Goal: Information Seeking & Learning: Learn about a topic

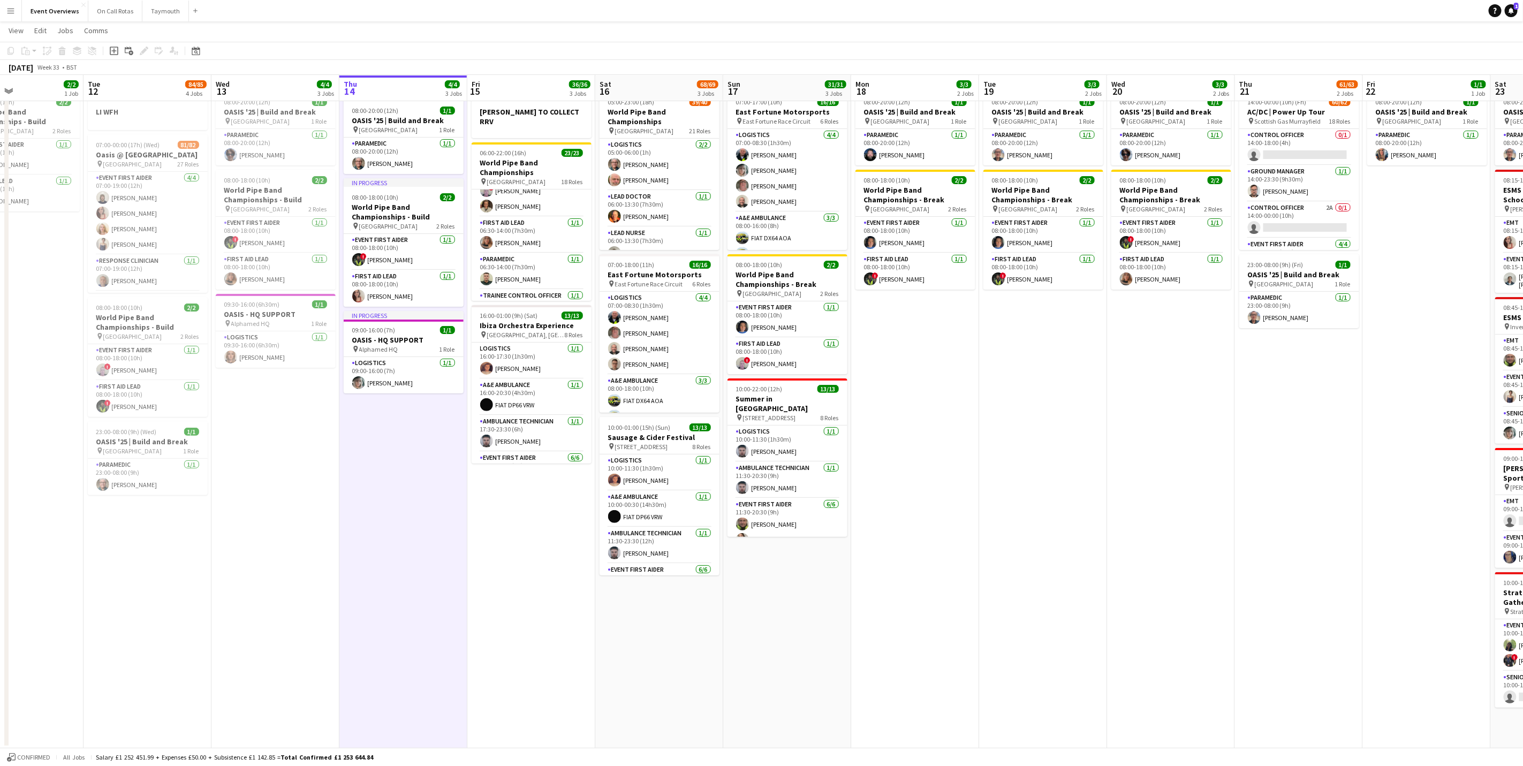
scroll to position [0, 385]
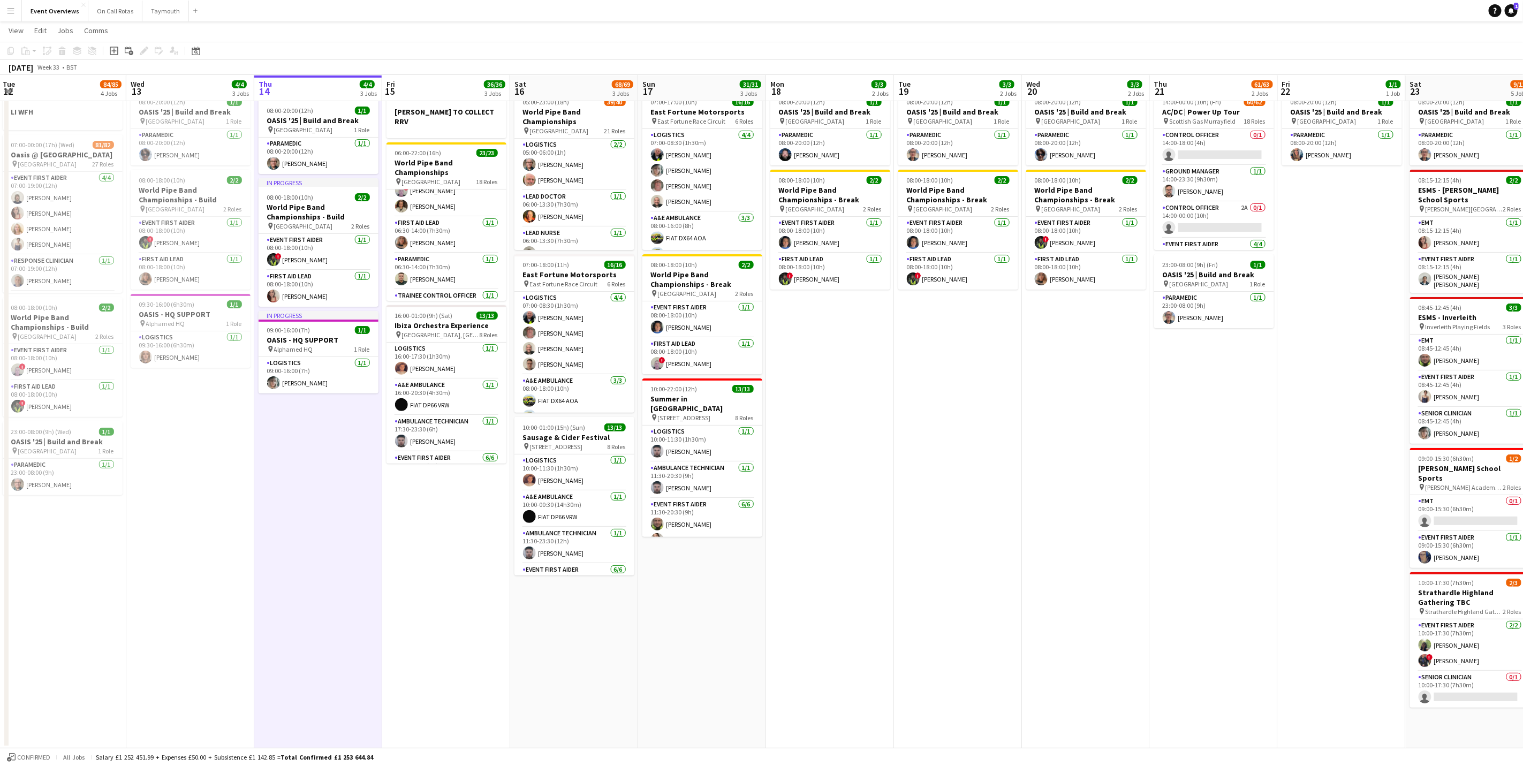
drag, startPoint x: 577, startPoint y: 553, endPoint x: 315, endPoint y: 497, distance: 268.3
click at [315, 497] on app-calendar-viewport "Sat 9 94/95 2 Jobs Sun 10 13/13 1 Job Mon 11 2/2 1 Job Tue 12 84/85 4 Jobs Wed …" at bounding box center [761, 378] width 1523 height 739
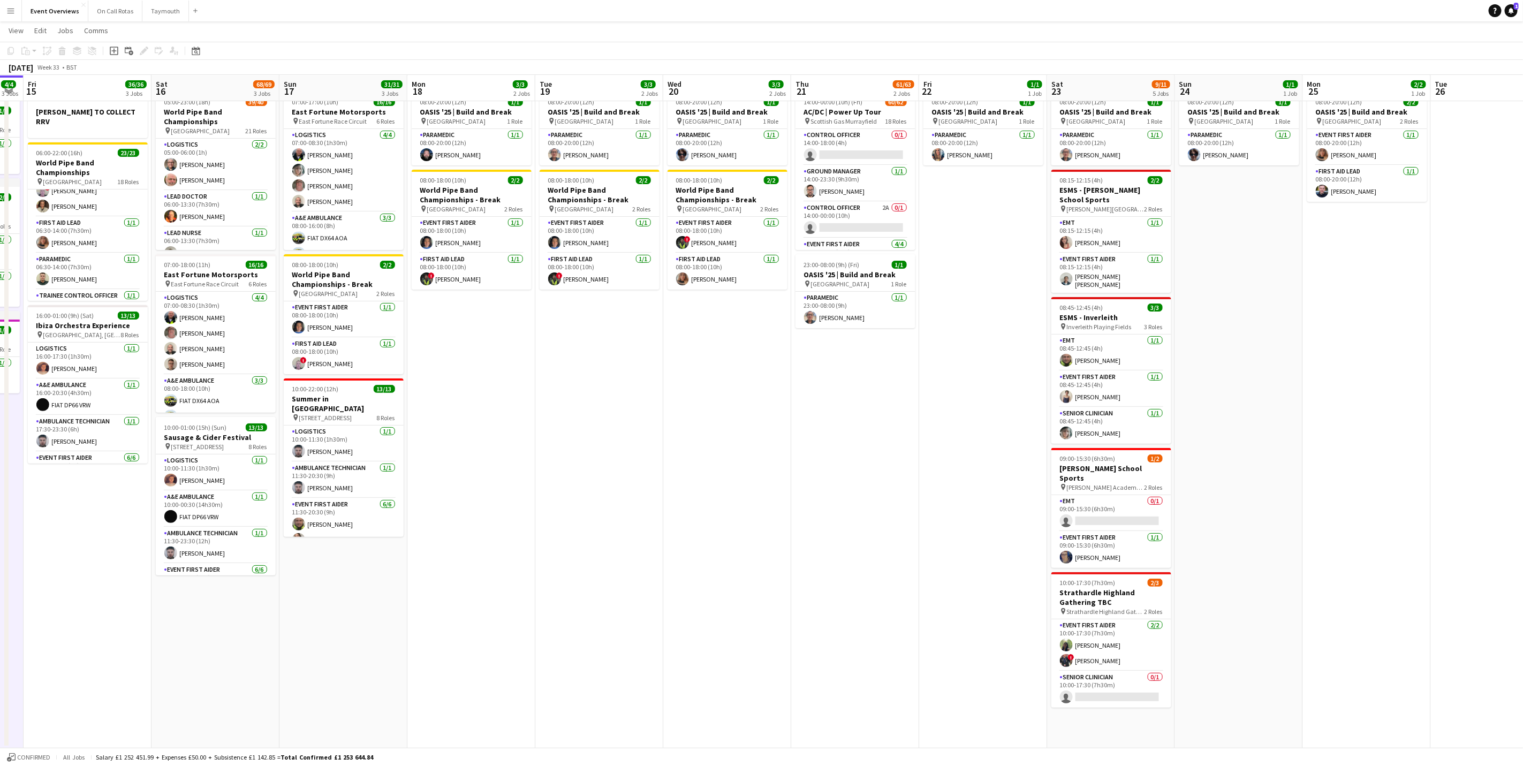
scroll to position [0, 368]
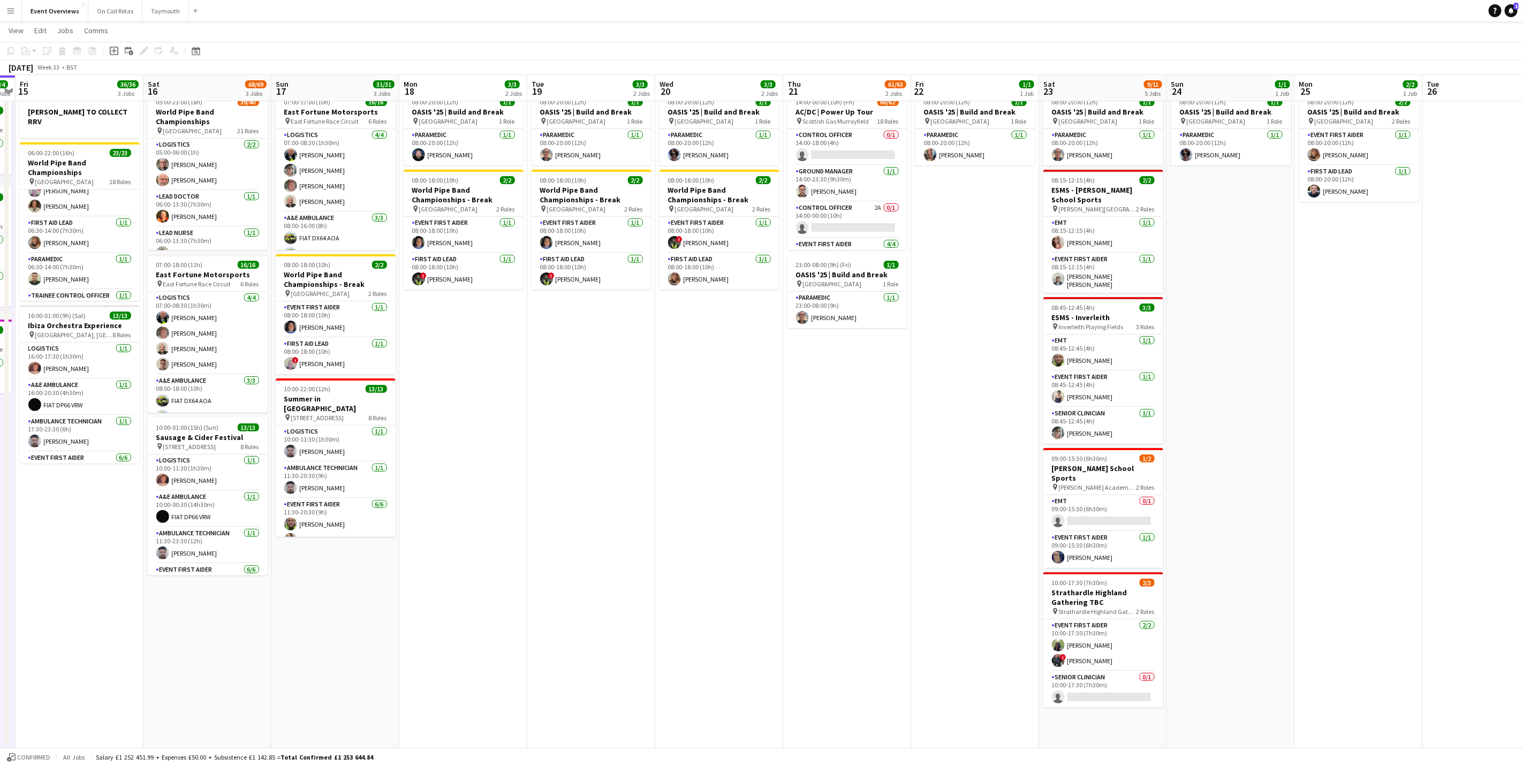
drag, startPoint x: 976, startPoint y: 545, endPoint x: 643, endPoint y: 490, distance: 338.0
click at [643, 490] on app-calendar-viewport "Tue 12 84/85 4 Jobs Wed 13 4/4 3 Jobs Thu 14 4/4 3 Jobs Fri 15 36/36 3 Jobs Sat…" at bounding box center [761, 378] width 1523 height 739
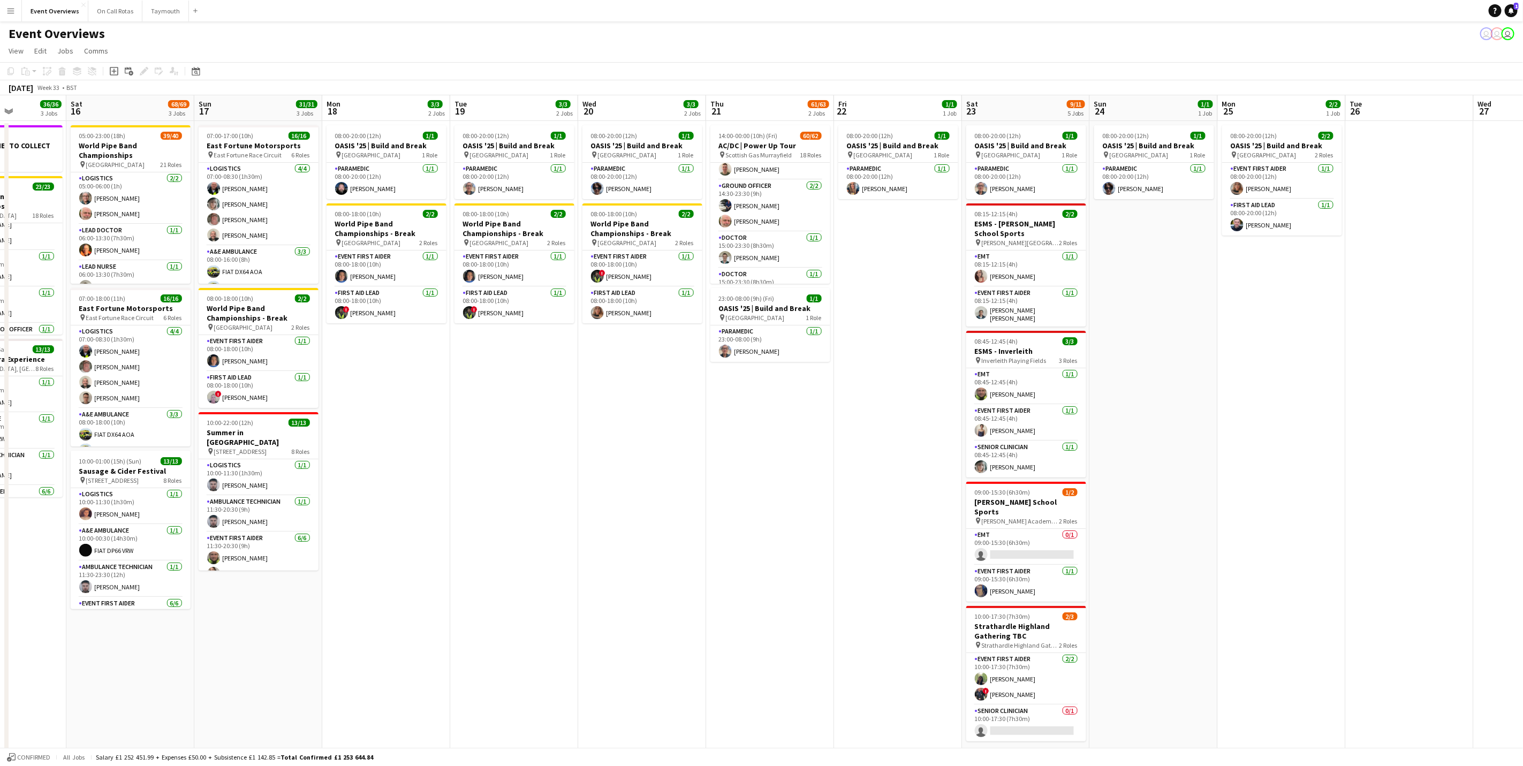
scroll to position [0, 426]
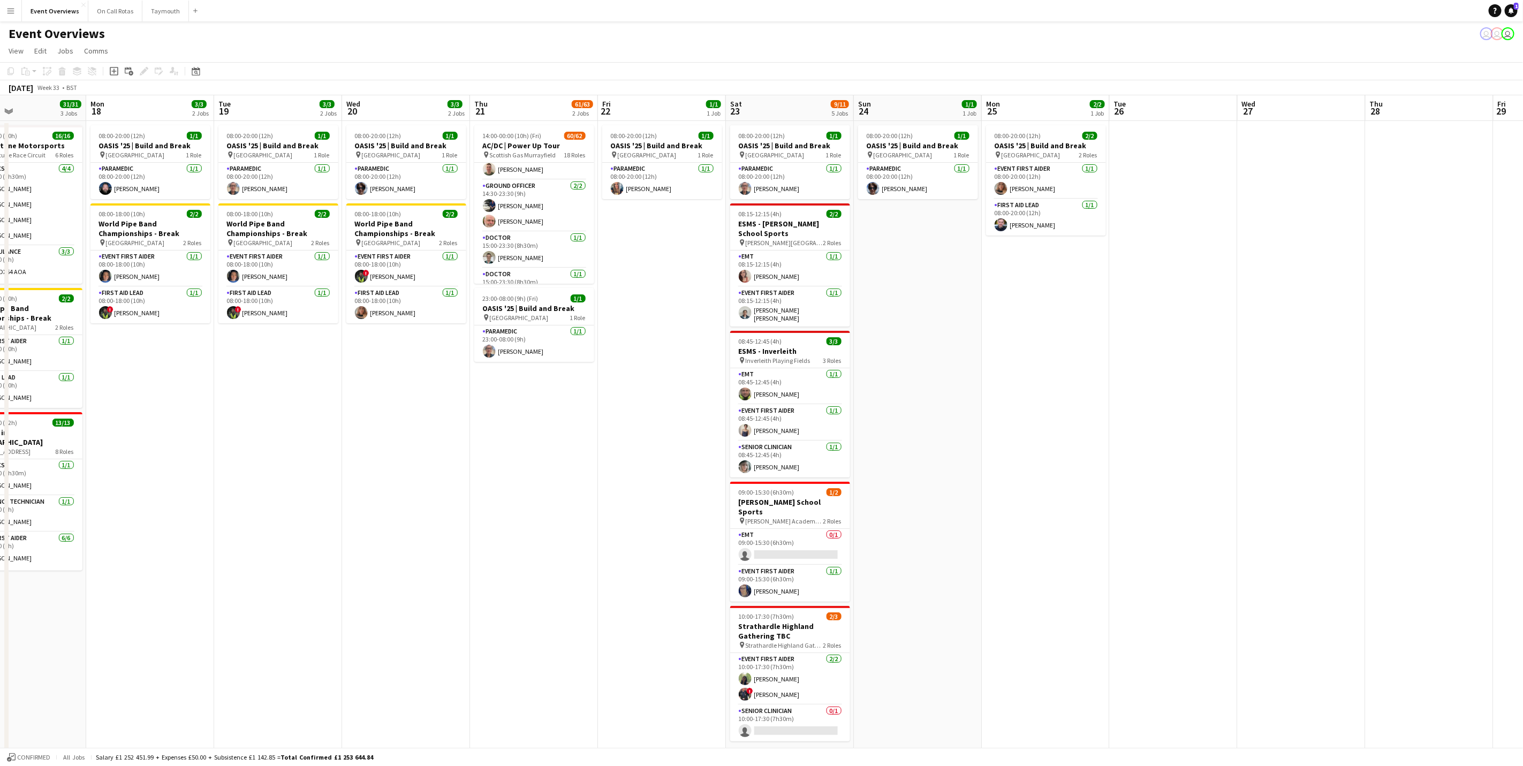
drag, startPoint x: 1370, startPoint y: 424, endPoint x: 1057, endPoint y: 416, distance: 312.7
click at [1057, 416] on app-calendar-viewport "Thu 14 4/4 3 Jobs Fri 15 36/36 3 Jobs Sat 16 68/69 3 Jobs Sun 17 31/31 3 Jobs M…" at bounding box center [761, 458] width 1523 height 727
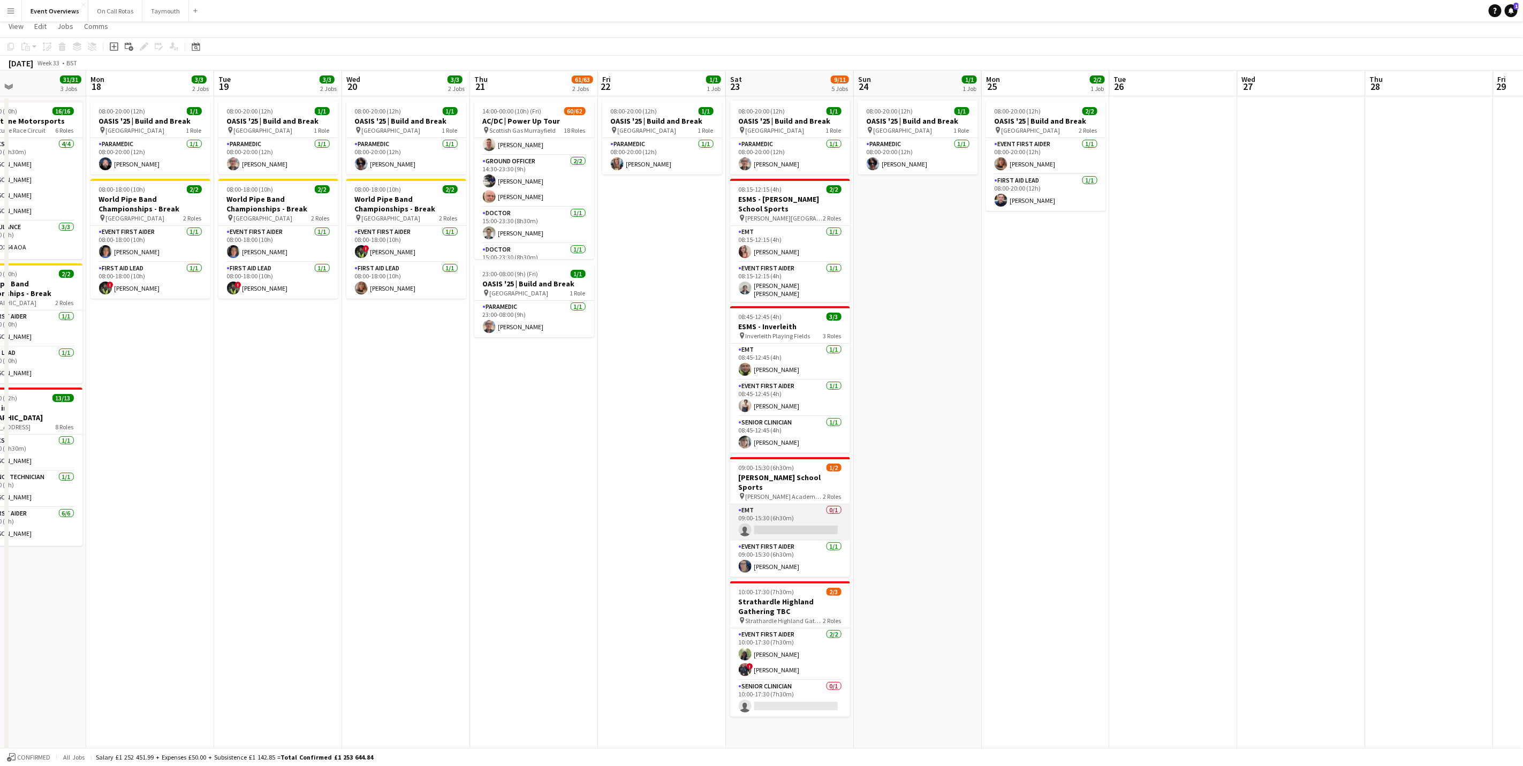
scroll to position [0, 0]
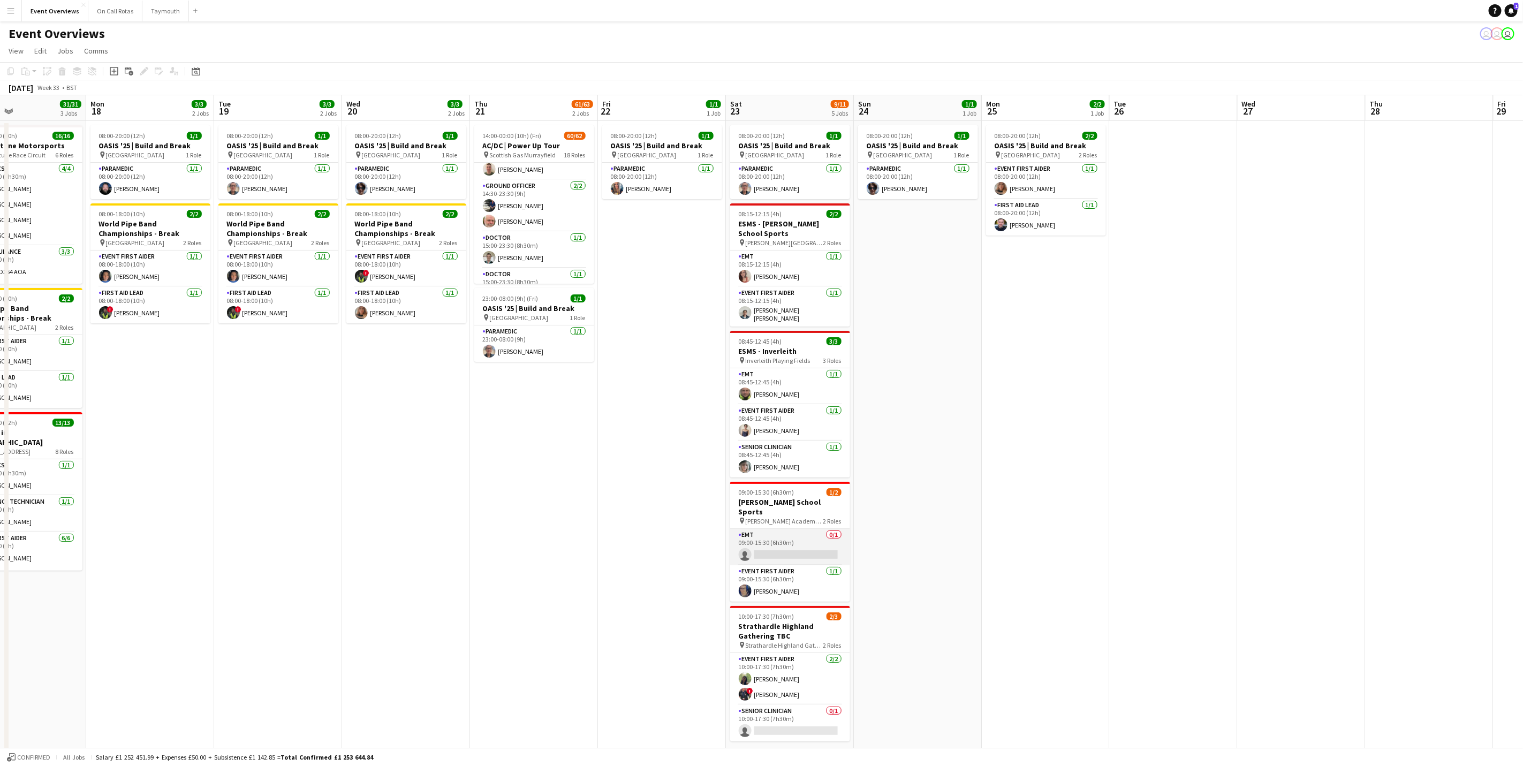
click at [769, 529] on app-card-role "EMT 0/1 09:00-15:30 (6h30m) single-neutral-actions" at bounding box center [790, 547] width 120 height 36
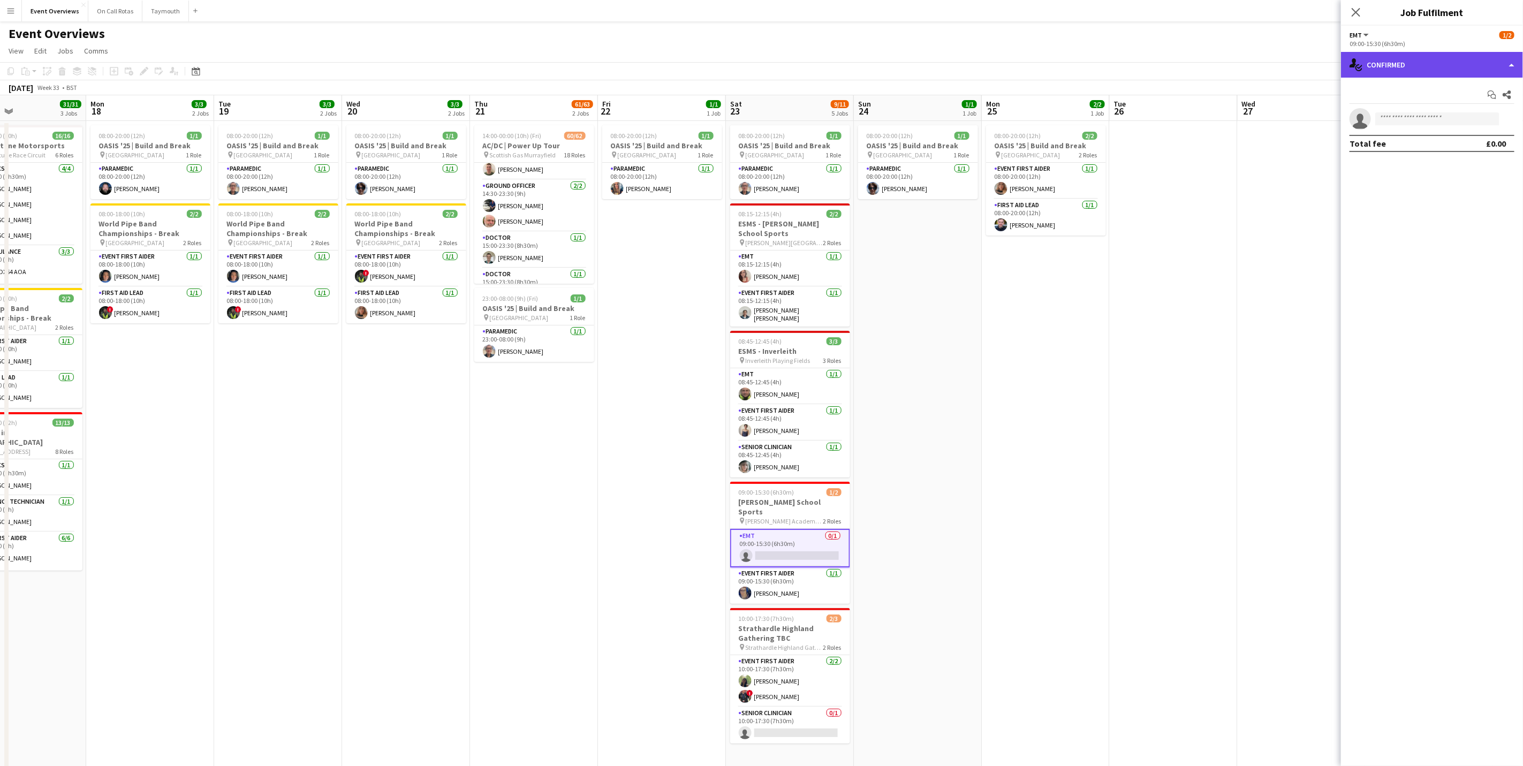
click at [1413, 73] on div "single-neutral-actions-check-2 Confirmed" at bounding box center [1432, 65] width 182 height 26
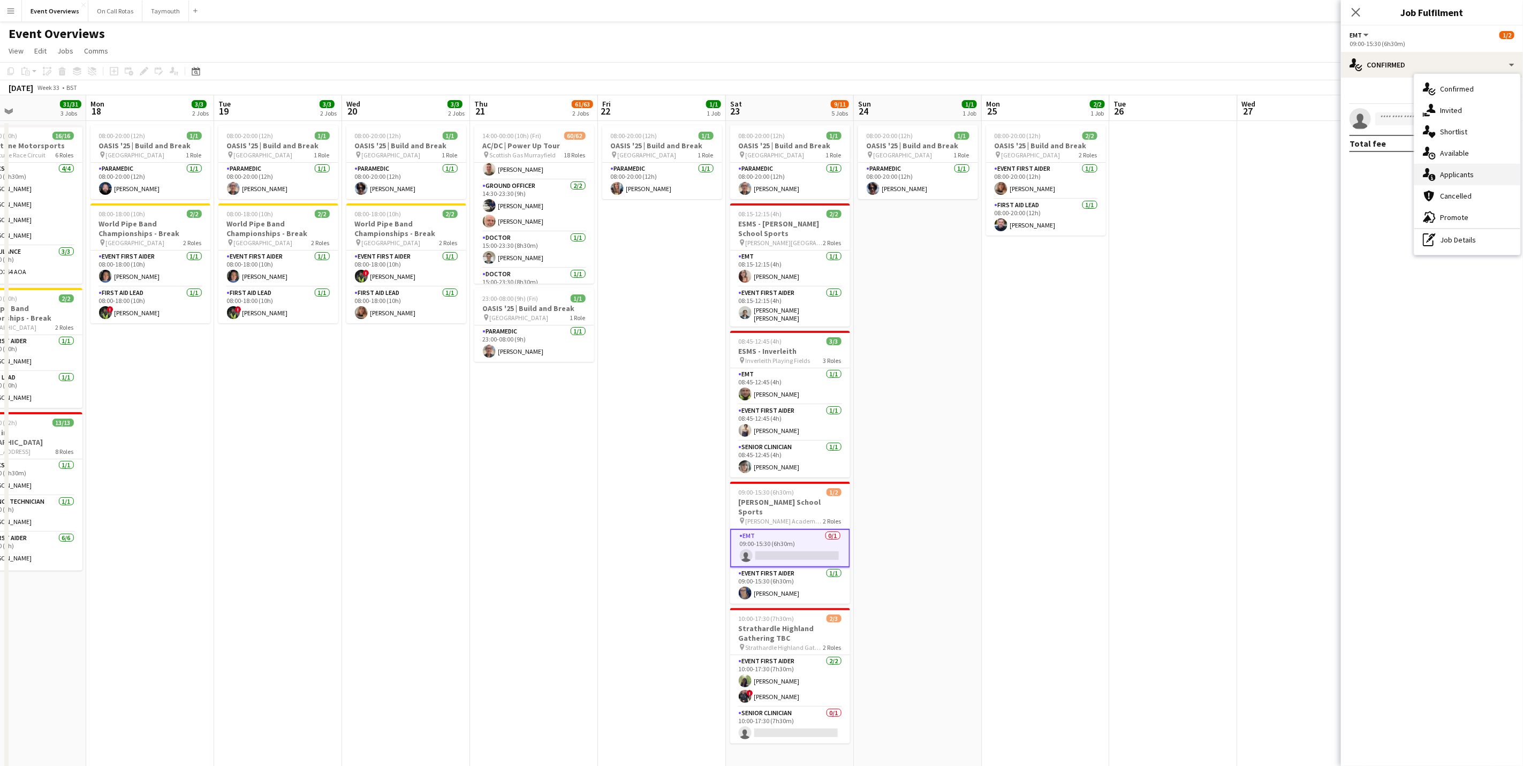
click at [1452, 179] on div "single-neutral-actions-information Applicants" at bounding box center [1467, 174] width 106 height 21
click at [1357, 8] on icon "Close pop-in" at bounding box center [1356, 12] width 10 height 10
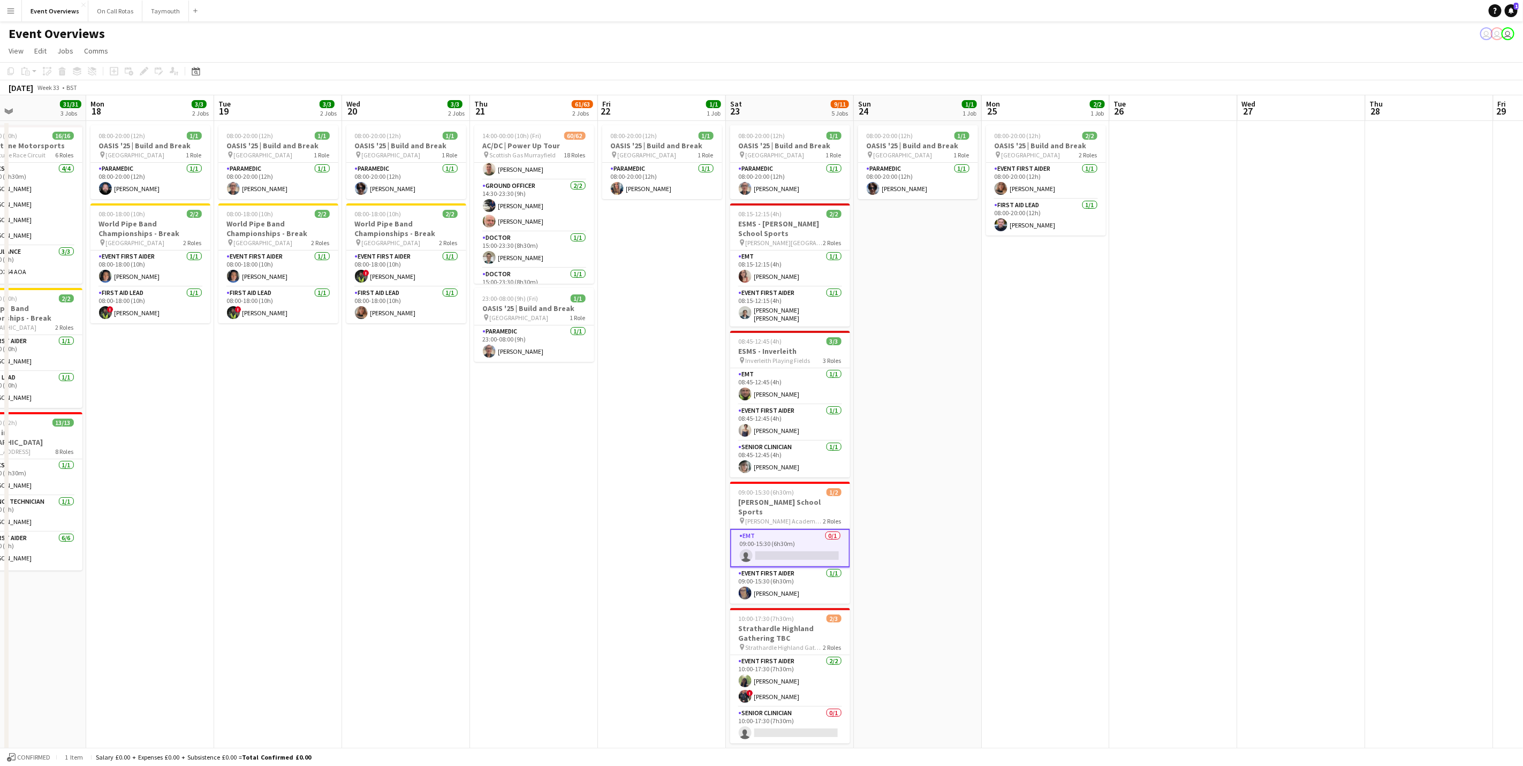
click at [1219, 479] on app-date-cell at bounding box center [1174, 471] width 128 height 701
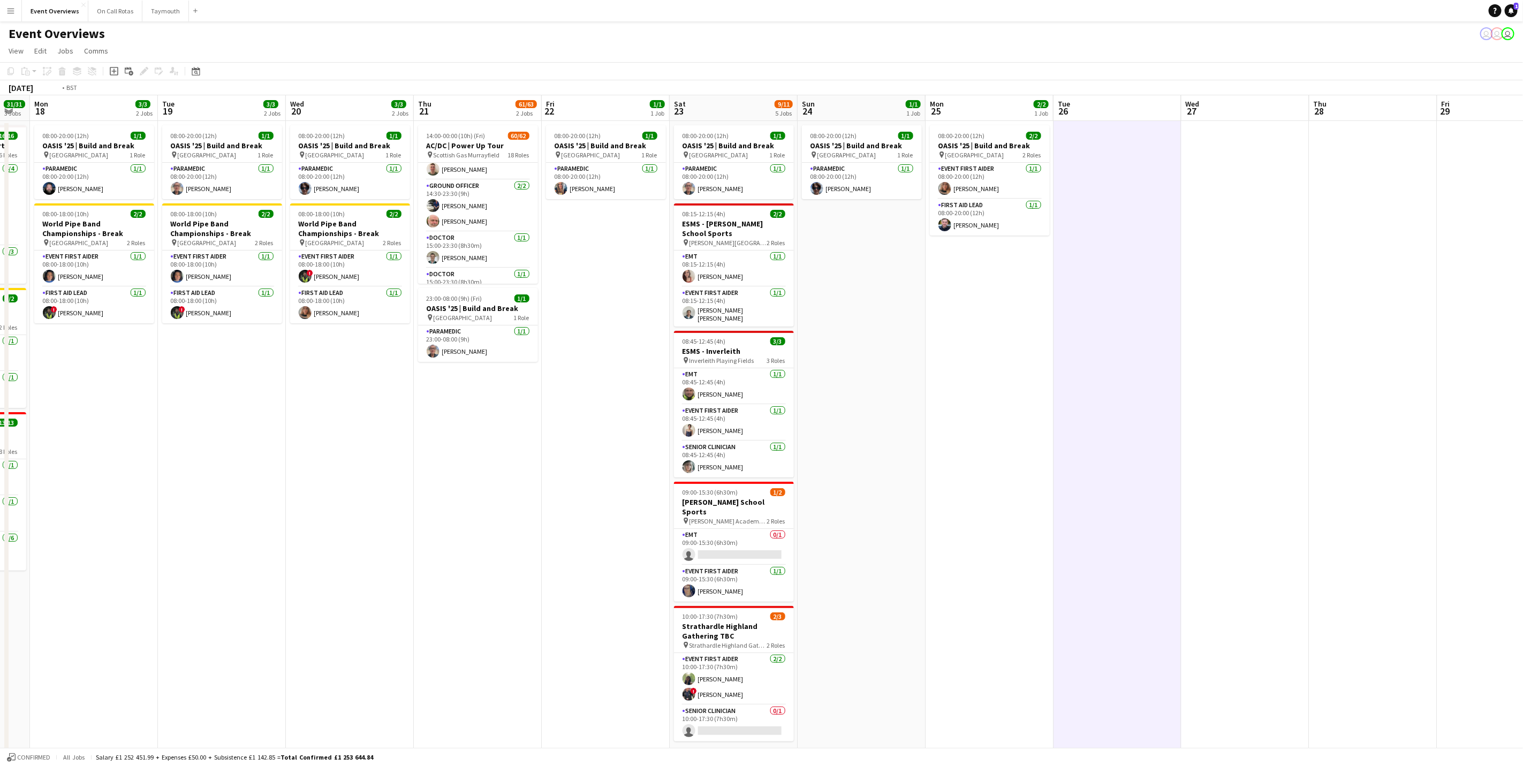
scroll to position [0, 391]
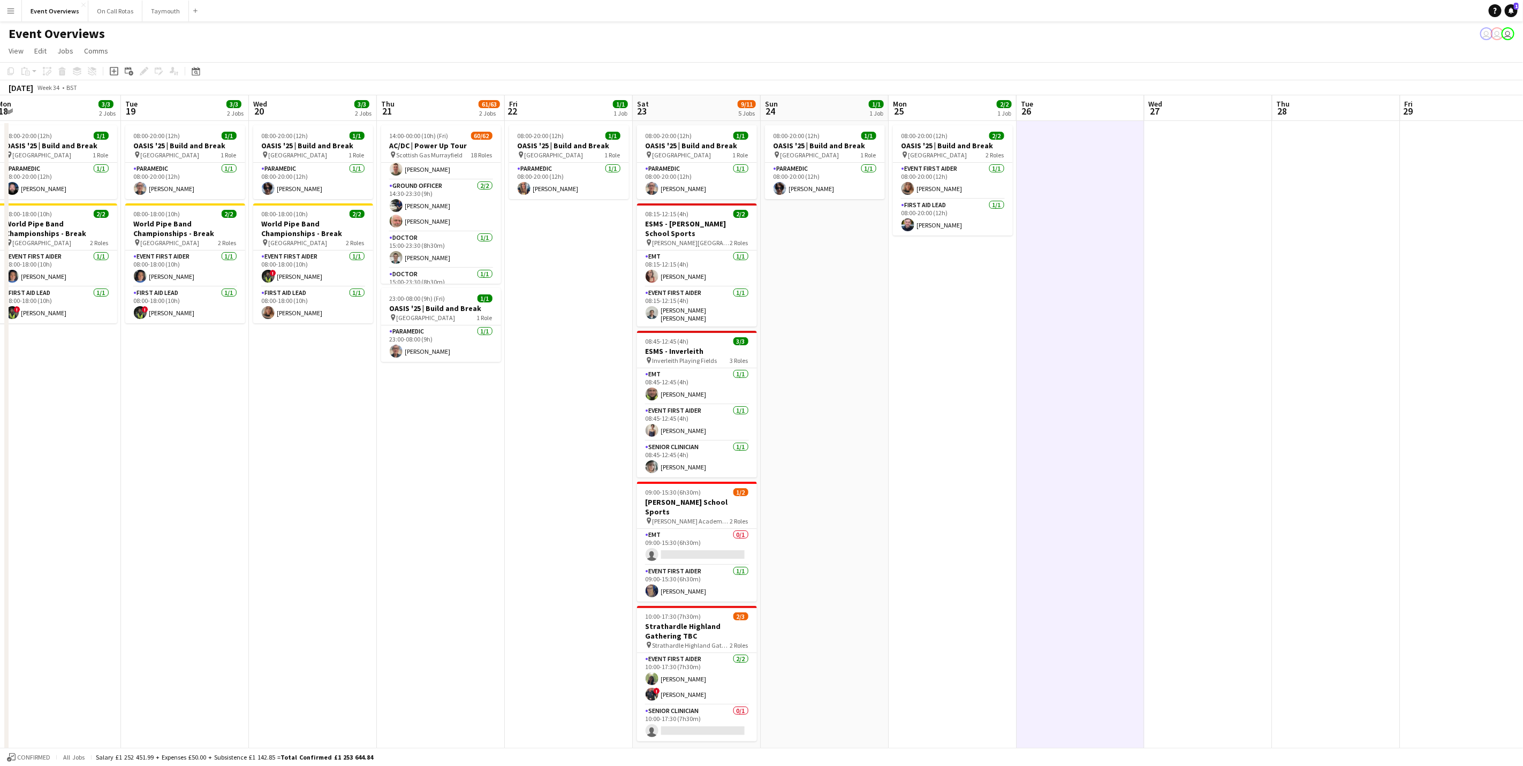
drag, startPoint x: 1311, startPoint y: 508, endPoint x: 1260, endPoint y: 516, distance: 52.1
click at [1260, 516] on app-calendar-viewport "Fri 15 36/36 3 Jobs Sat 16 68/69 3 Jobs Sun 17 31/31 3 Jobs Mon 18 3/3 2 Jobs T…" at bounding box center [761, 458] width 1523 height 727
click at [681, 538] on app-card-role "EMT 0/1 09:00-15:30 (6h30m) single-neutral-actions" at bounding box center [697, 547] width 120 height 36
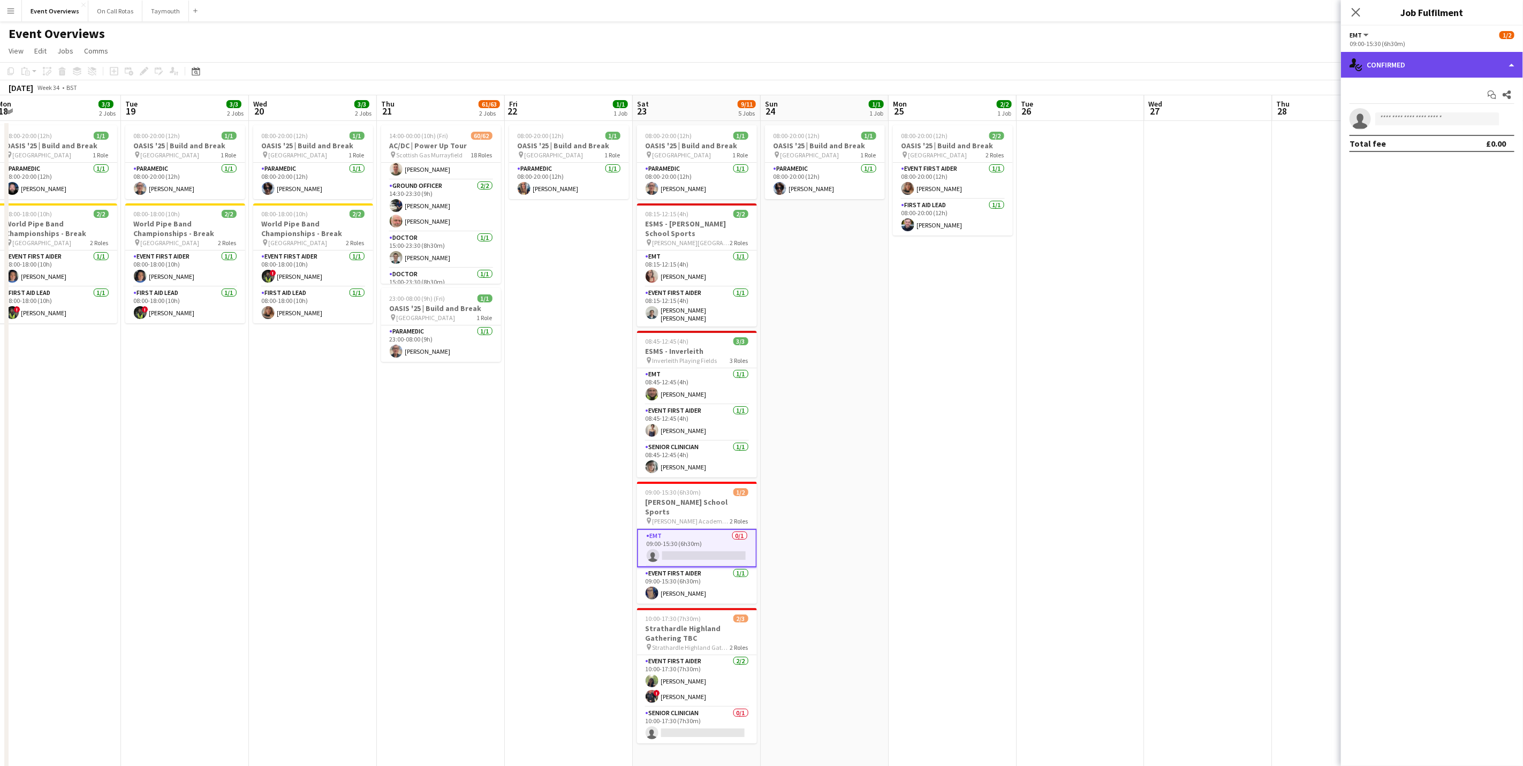
click at [1409, 68] on div "single-neutral-actions-check-2 Confirmed" at bounding box center [1432, 65] width 182 height 26
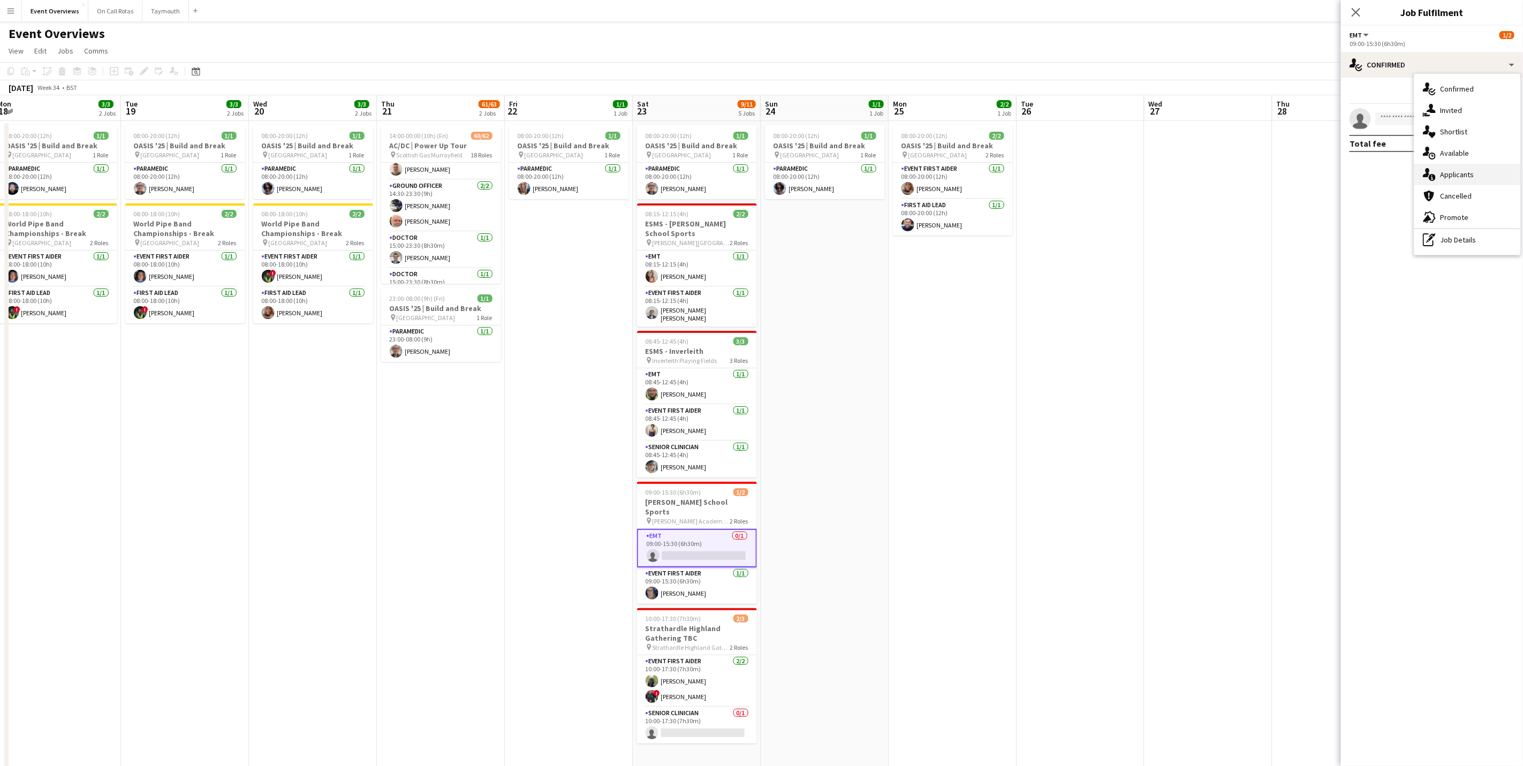
click at [1448, 169] on div "single-neutral-actions-information Applicants" at bounding box center [1467, 174] width 106 height 21
click at [1354, 4] on div "Close pop-in" at bounding box center [1356, 12] width 30 height 25
click at [1353, 9] on icon at bounding box center [1356, 12] width 10 height 10
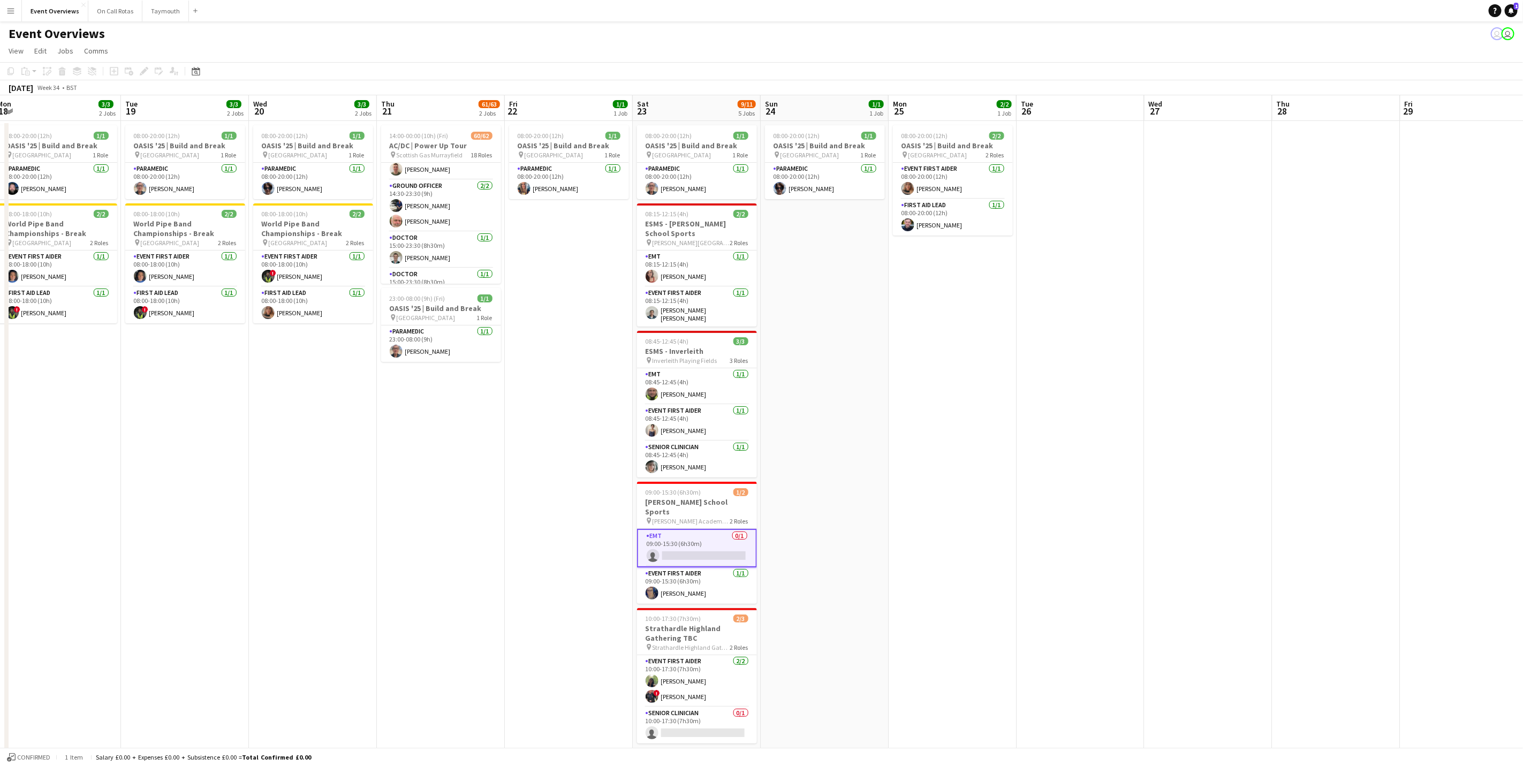
click at [1169, 40] on div "Event Overviews user user" at bounding box center [761, 31] width 1523 height 20
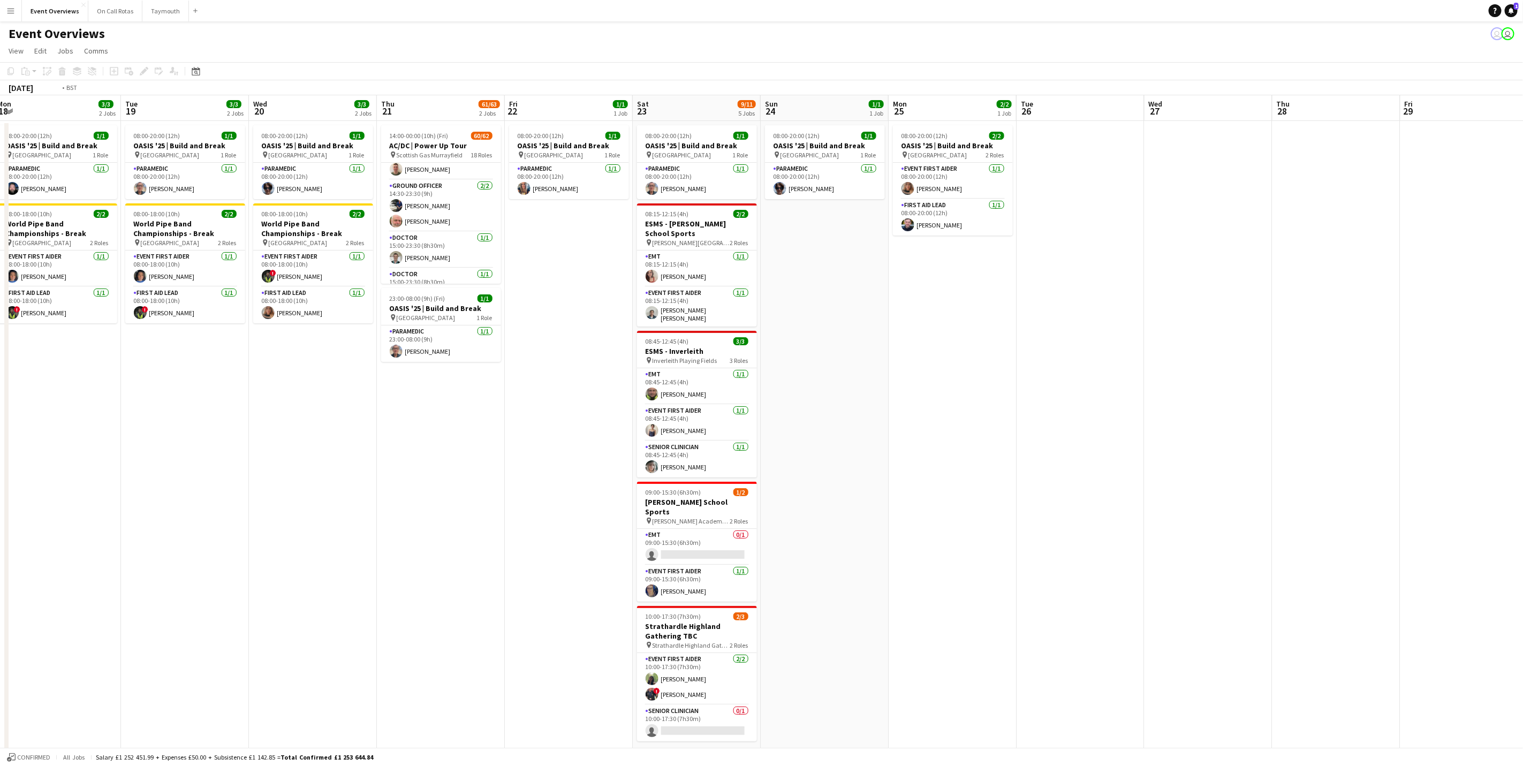
scroll to position [0, 281]
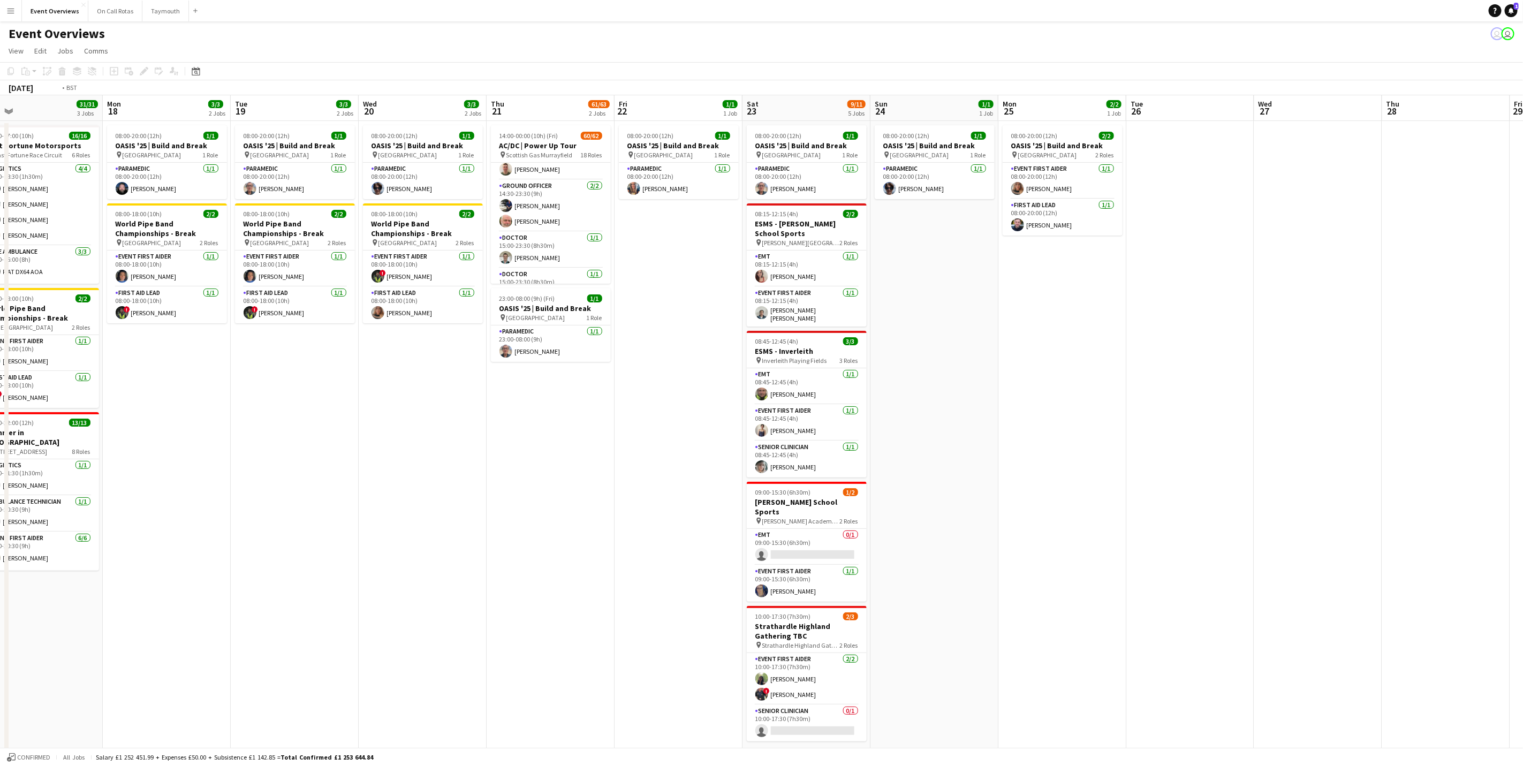
drag, startPoint x: 991, startPoint y: 641, endPoint x: 1086, endPoint y: 643, distance: 94.8
click at [1086, 643] on app-calendar-viewport "Fri 15 36/36 3 Jobs Sat 16 68/69 3 Jobs Sun 17 31/31 3 Jobs Mon 18 3/3 2 Jobs T…" at bounding box center [761, 458] width 1523 height 727
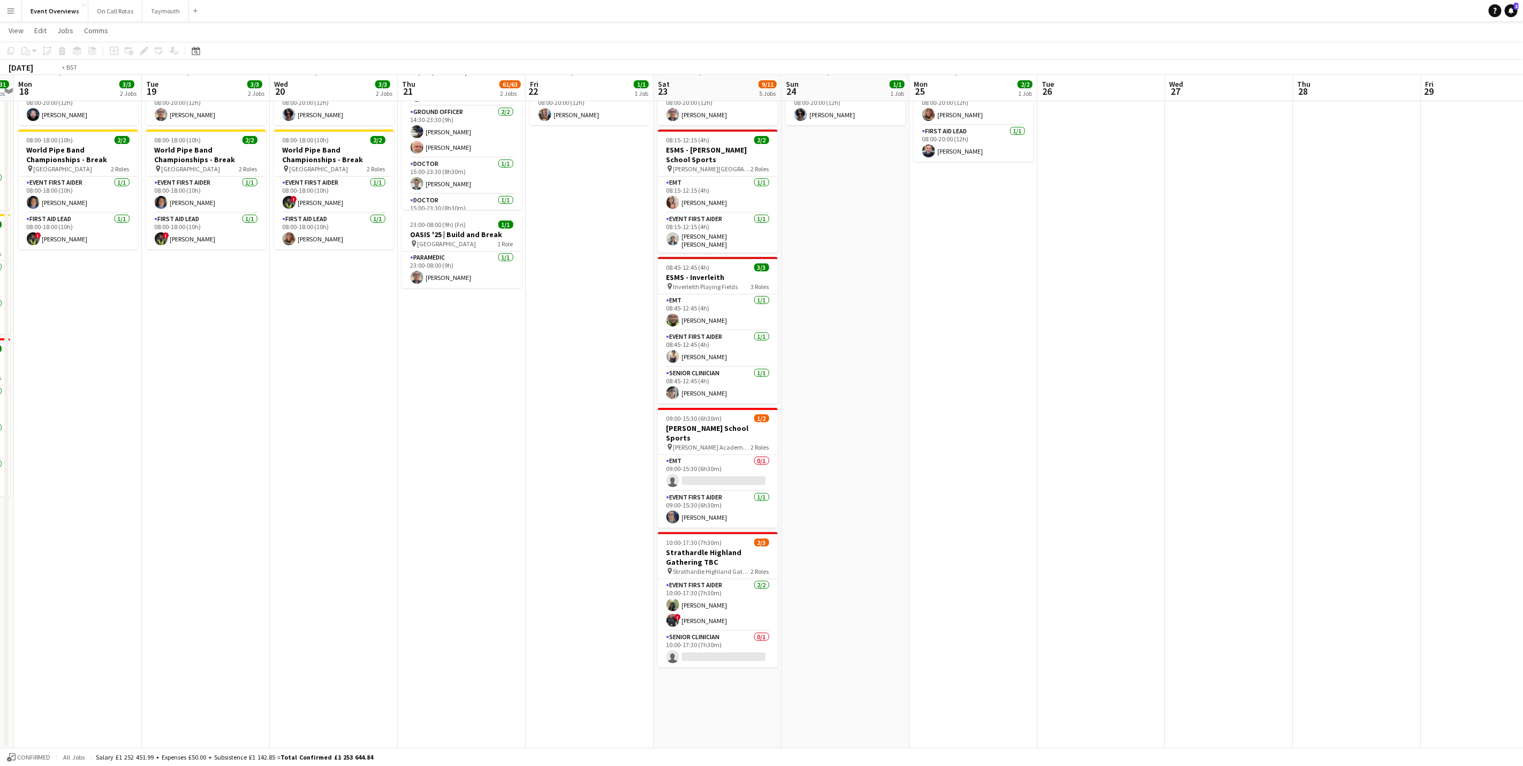
scroll to position [0, 336]
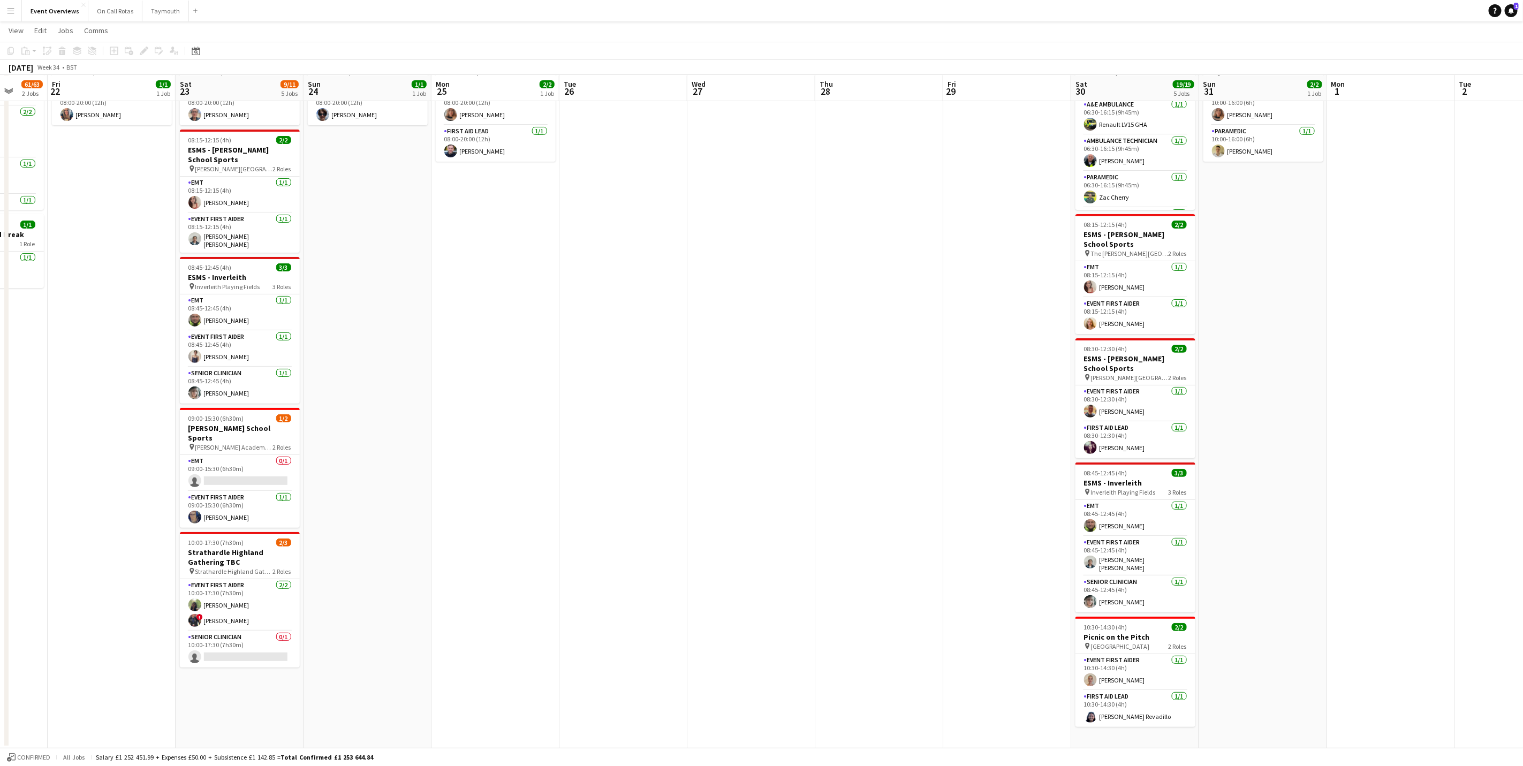
drag, startPoint x: 704, startPoint y: 595, endPoint x: 584, endPoint y: 597, distance: 120.5
click at [584, 597] on app-calendar-viewport "Tue 19 3/3 2 Jobs Wed 20 3/3 2 Jobs Thu 21 61/63 2 Jobs Fri 22 1/1 1 Job Sat 23…" at bounding box center [761, 358] width 1523 height 779
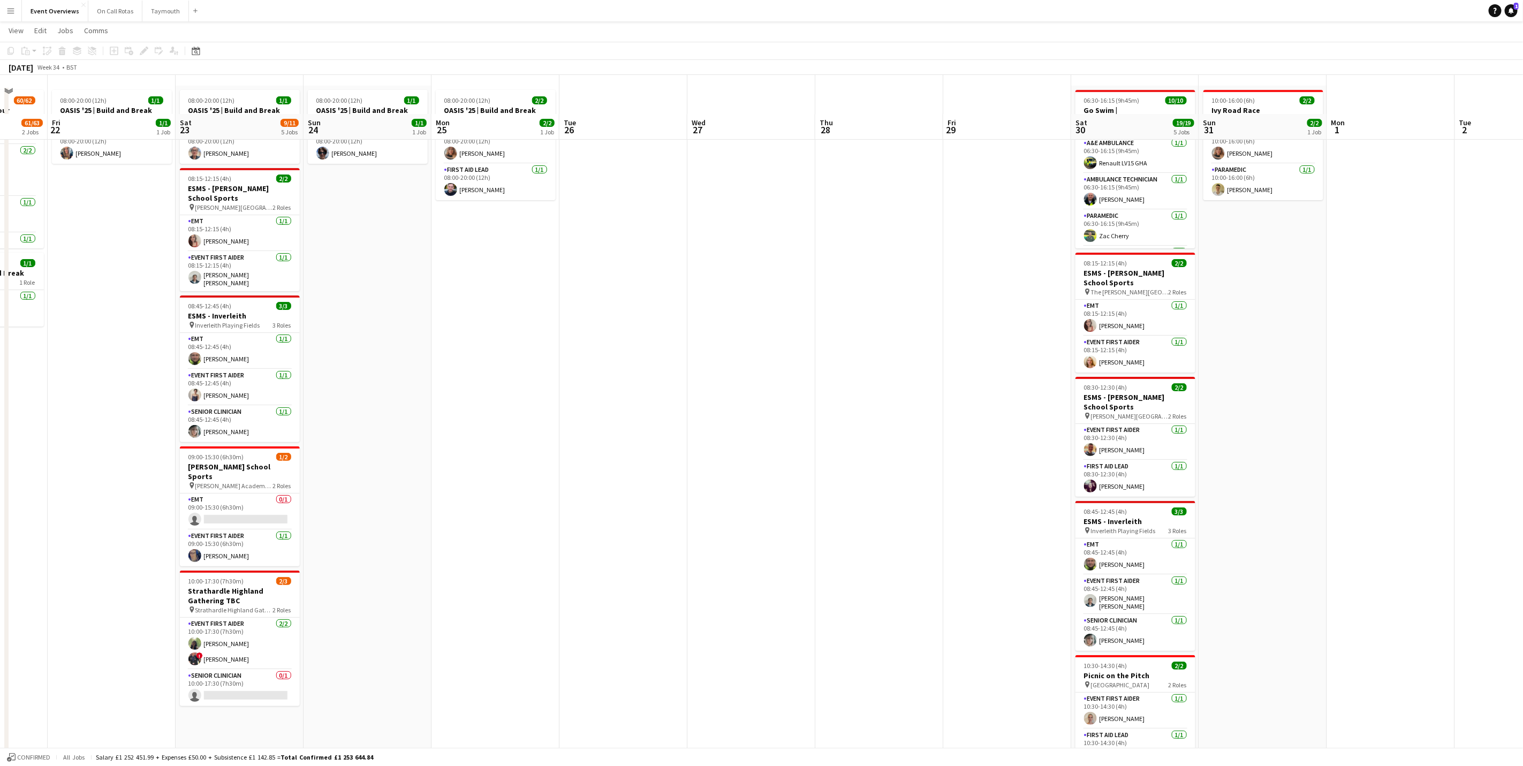
scroll to position [0, 0]
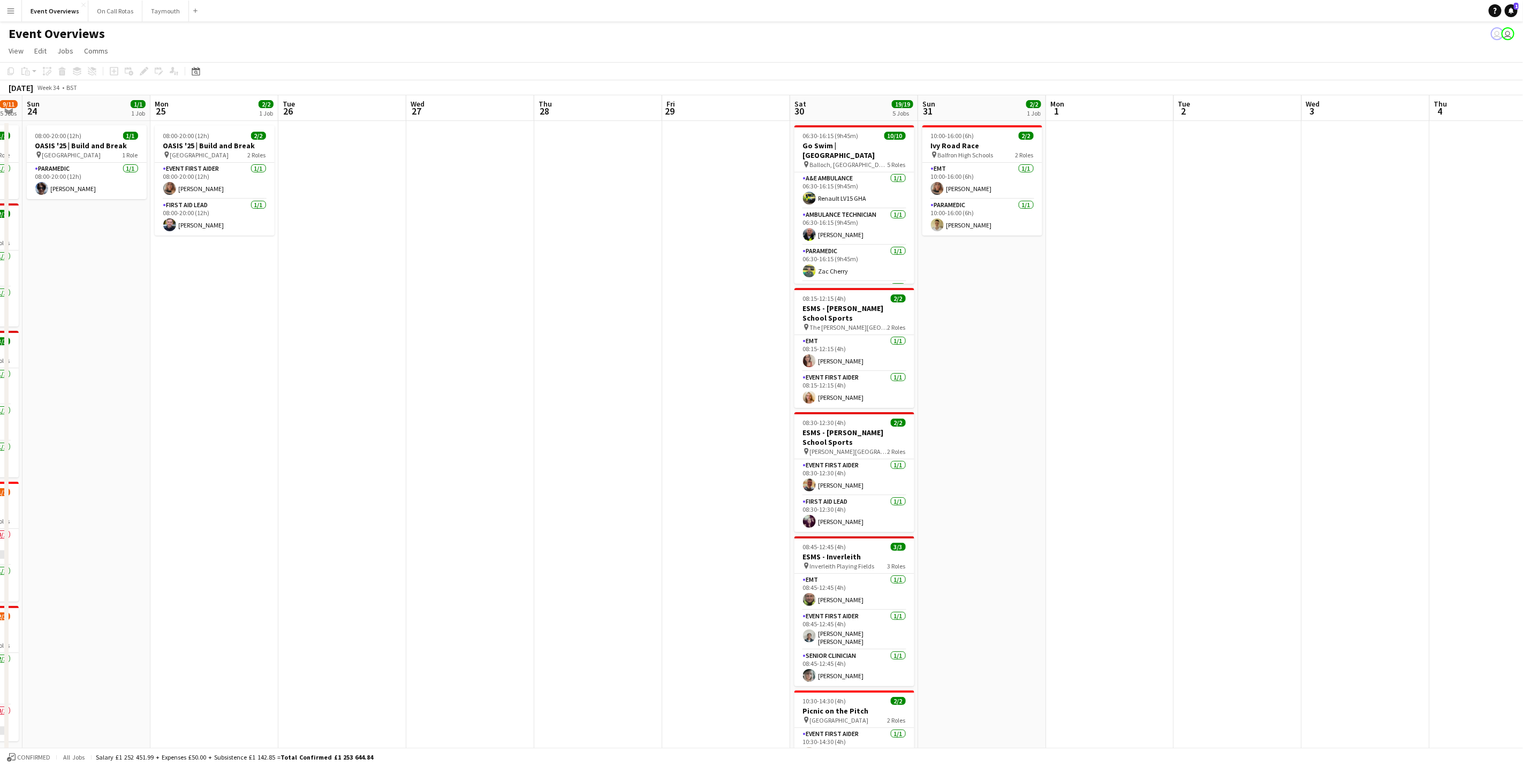
click at [617, 503] on app-calendar-viewport "Thu 21 61/63 2 Jobs Fri 22 1/1 1 Job Sat 23 9/11 5 Jobs Sun 24 1/1 1 Job Mon 25…" at bounding box center [761, 458] width 1523 height 727
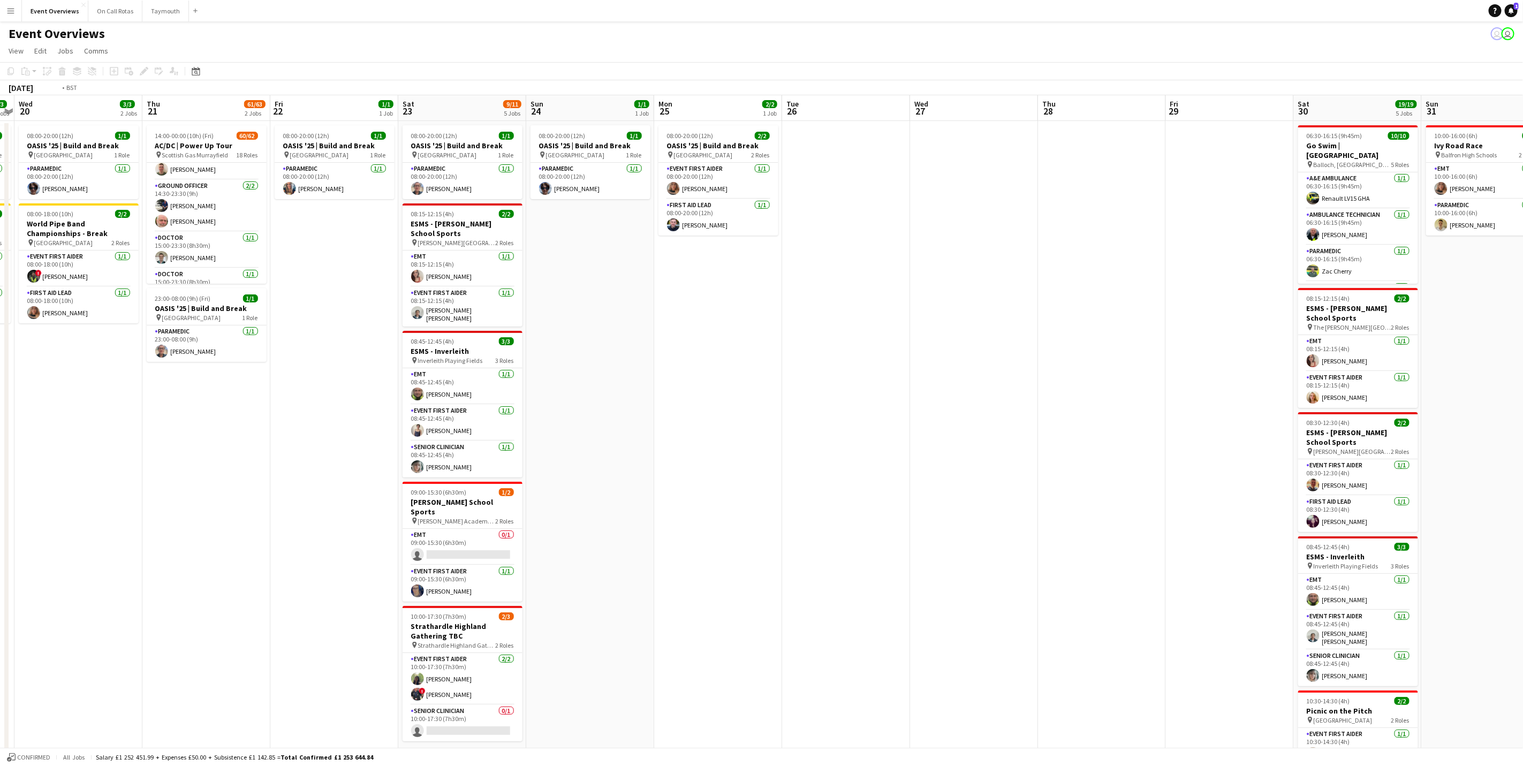
drag, startPoint x: 1365, startPoint y: 343, endPoint x: 1264, endPoint y: 361, distance: 102.9
click at [1362, 342] on app-calendar-viewport "Sun 17 31/31 3 Jobs Mon 18 3/3 2 Jobs Tue 19 3/3 2 Jobs Wed 20 3/3 2 Jobs Thu 2…" at bounding box center [761, 458] width 1523 height 727
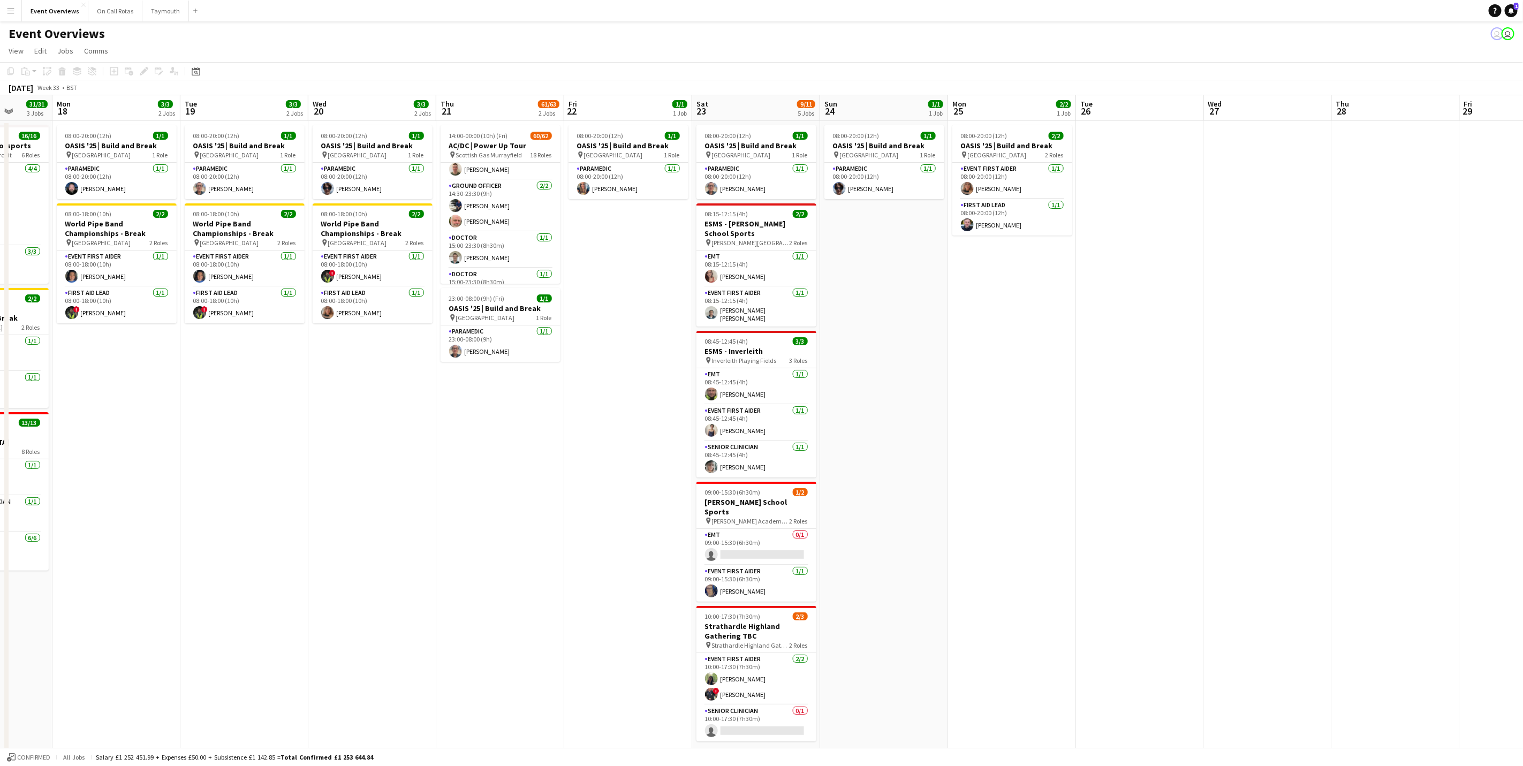
scroll to position [0, 330]
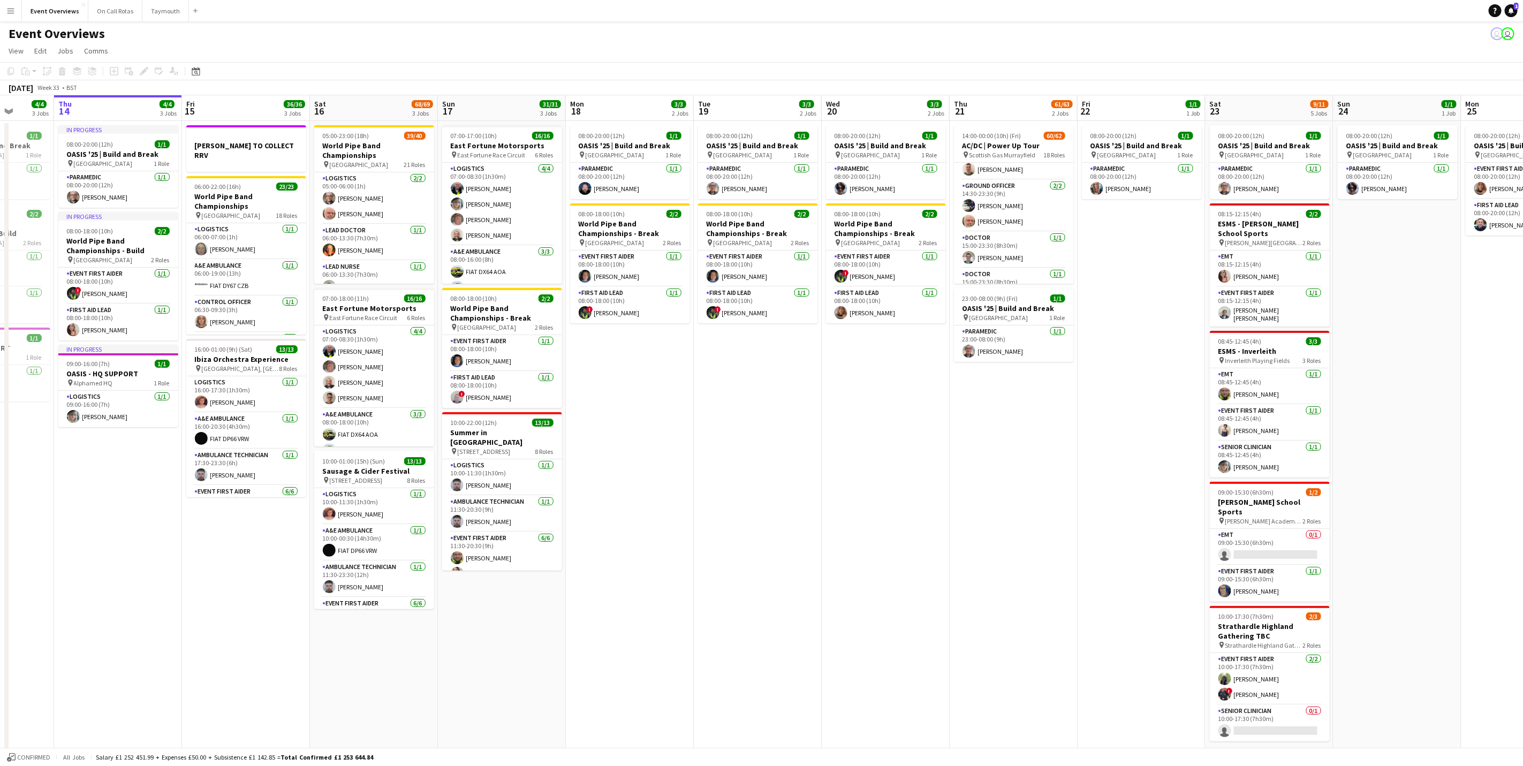
drag, startPoint x: 976, startPoint y: 380, endPoint x: 1589, endPoint y: 397, distance: 612.7
click at [1523, 397] on html "Menu Boards Boards Boards All jobs Status Workforce Workforce My Workforce Recr…" at bounding box center [761, 420] width 1523 height 840
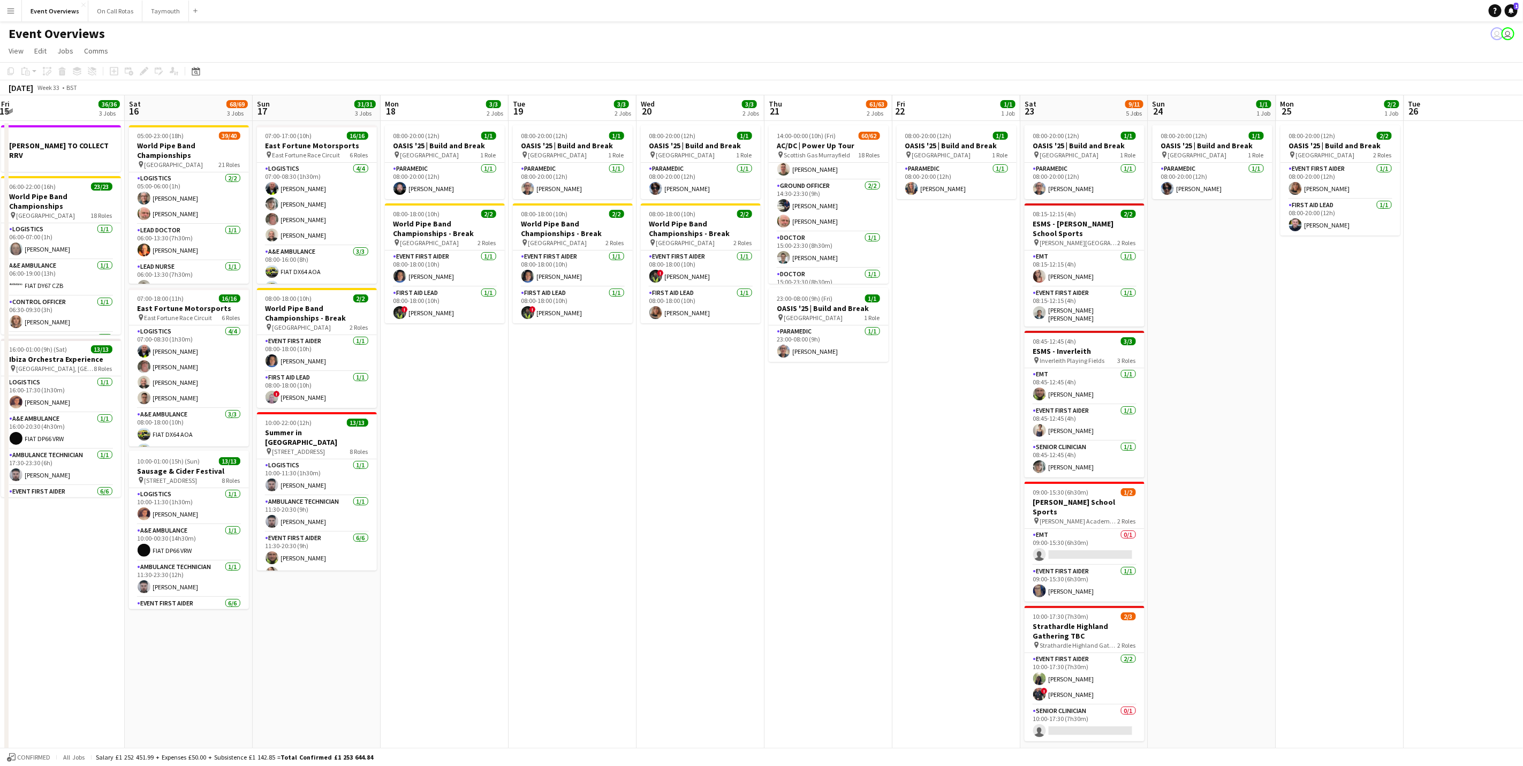
scroll to position [0, 389]
drag, startPoint x: 1189, startPoint y: 406, endPoint x: 1002, endPoint y: 408, distance: 186.8
click at [1002, 408] on app-calendar-viewport "Tue 12 84/85 4 Jobs Wed 13 4/4 3 Jobs Thu 14 4/4 3 Jobs Fri 15 36/36 3 Jobs Sat…" at bounding box center [761, 458] width 1523 height 727
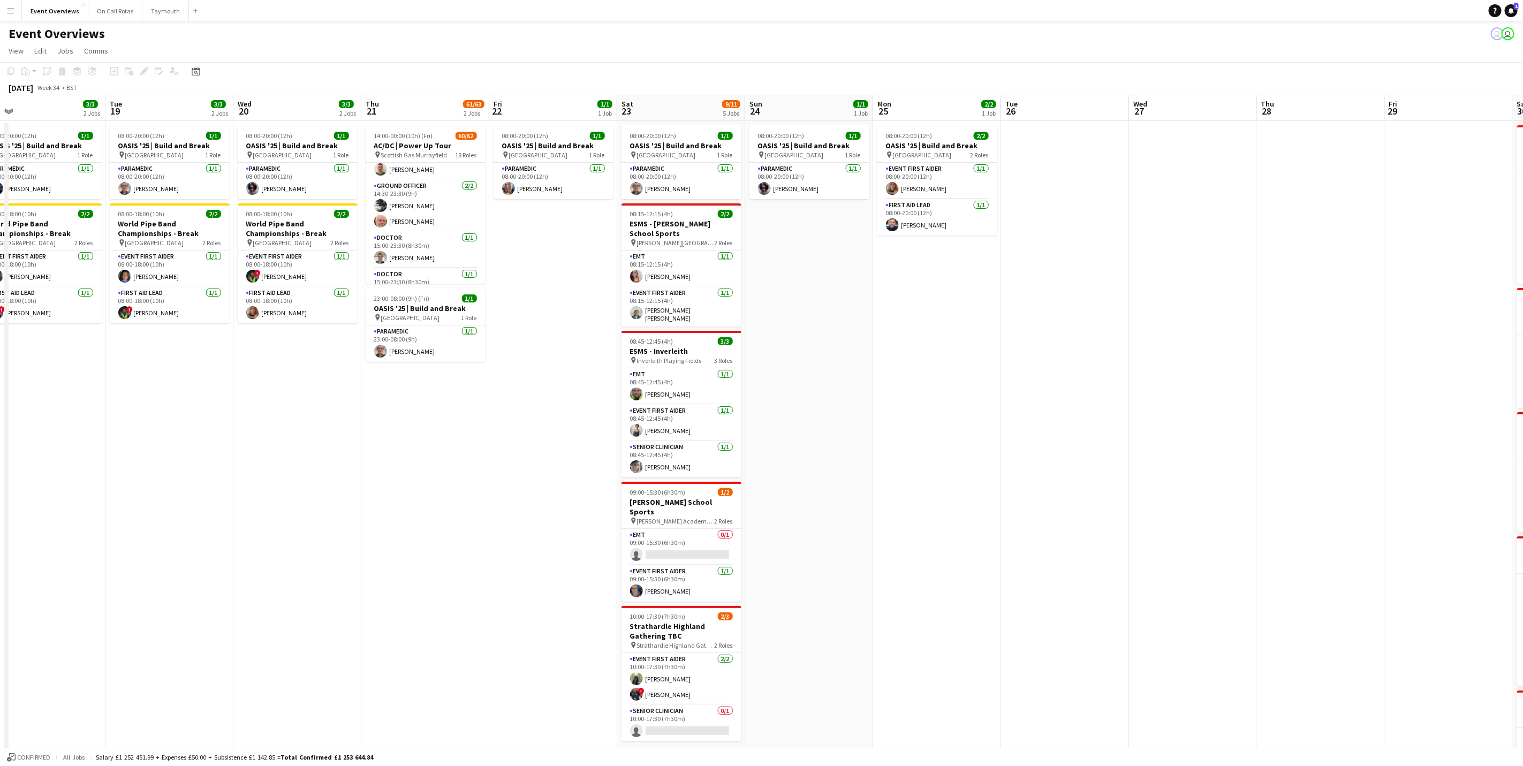
scroll to position [0, 312]
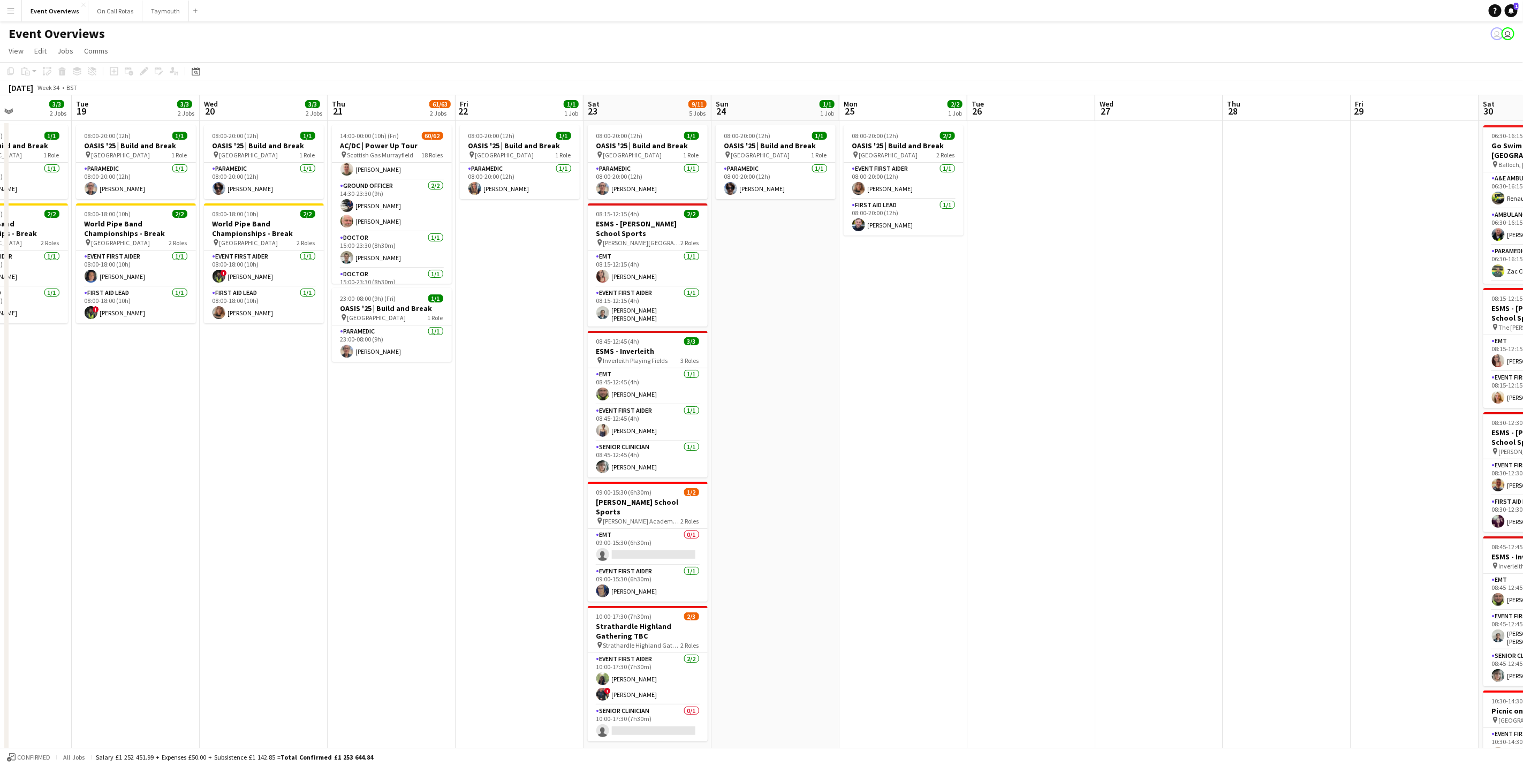
drag, startPoint x: 1372, startPoint y: 395, endPoint x: 937, endPoint y: 402, distance: 435.3
click at [937, 402] on app-calendar-viewport "Sat 16 68/69 3 Jobs Sun 17 31/31 3 Jobs Mon 18 3/3 2 Jobs Tue 19 3/3 2 Jobs Wed…" at bounding box center [761, 458] width 1523 height 727
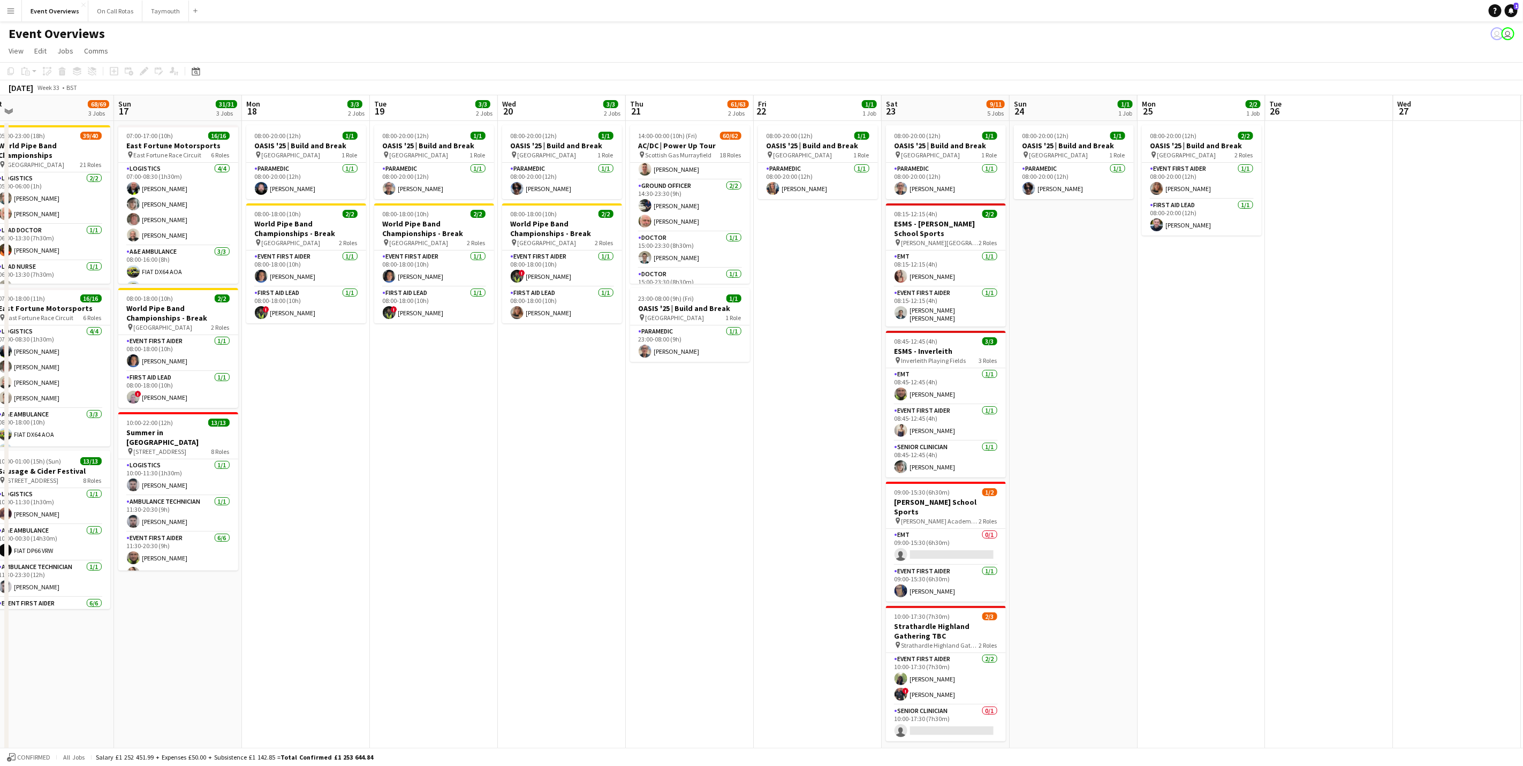
drag, startPoint x: 930, startPoint y: 418, endPoint x: 1539, endPoint y: 363, distance: 611.1
click at [1523, 363] on html "Menu Boards Boards Boards All jobs Status Workforce Workforce My Workforce Recr…" at bounding box center [761, 420] width 1523 height 840
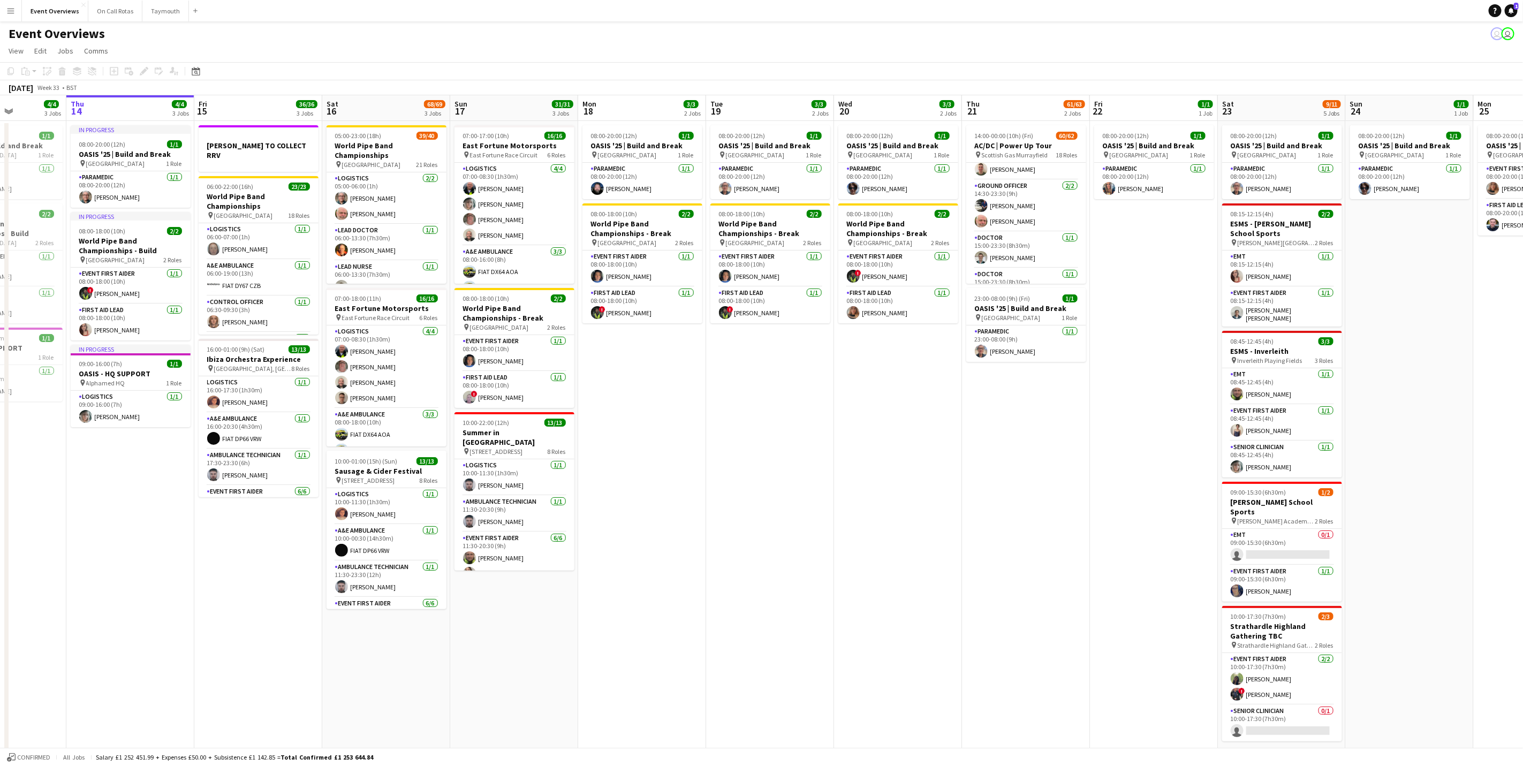
scroll to position [0, 307]
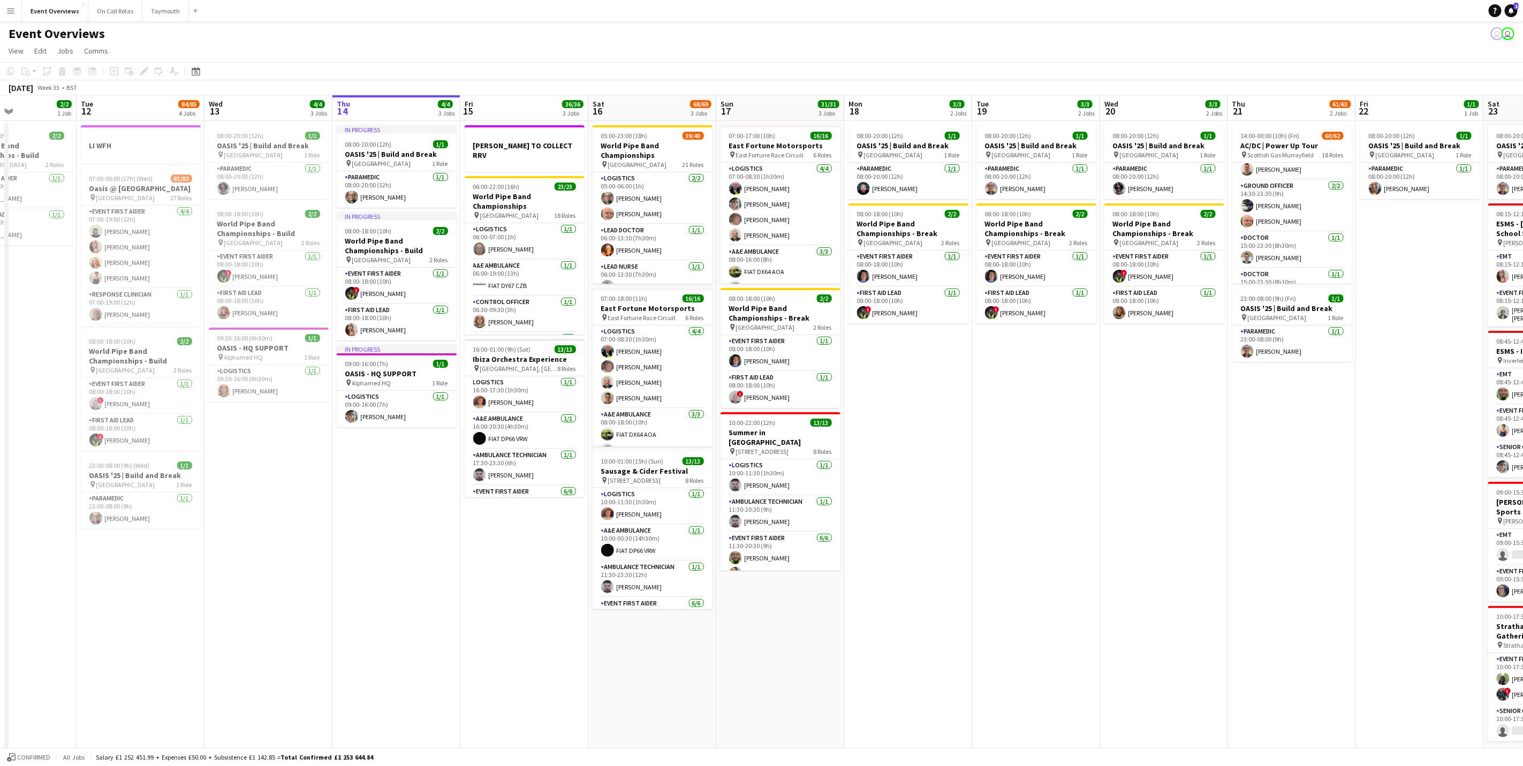
drag, startPoint x: 686, startPoint y: 420, endPoint x: 1032, endPoint y: 404, distance: 346.2
click at [1032, 404] on app-calendar-viewport "Sat 9 94/95 2 Jobs Sun 10 13/13 1 Job Mon 11 2/2 1 Job Tue 12 84/85 4 Jobs Wed …" at bounding box center [761, 458] width 1523 height 727
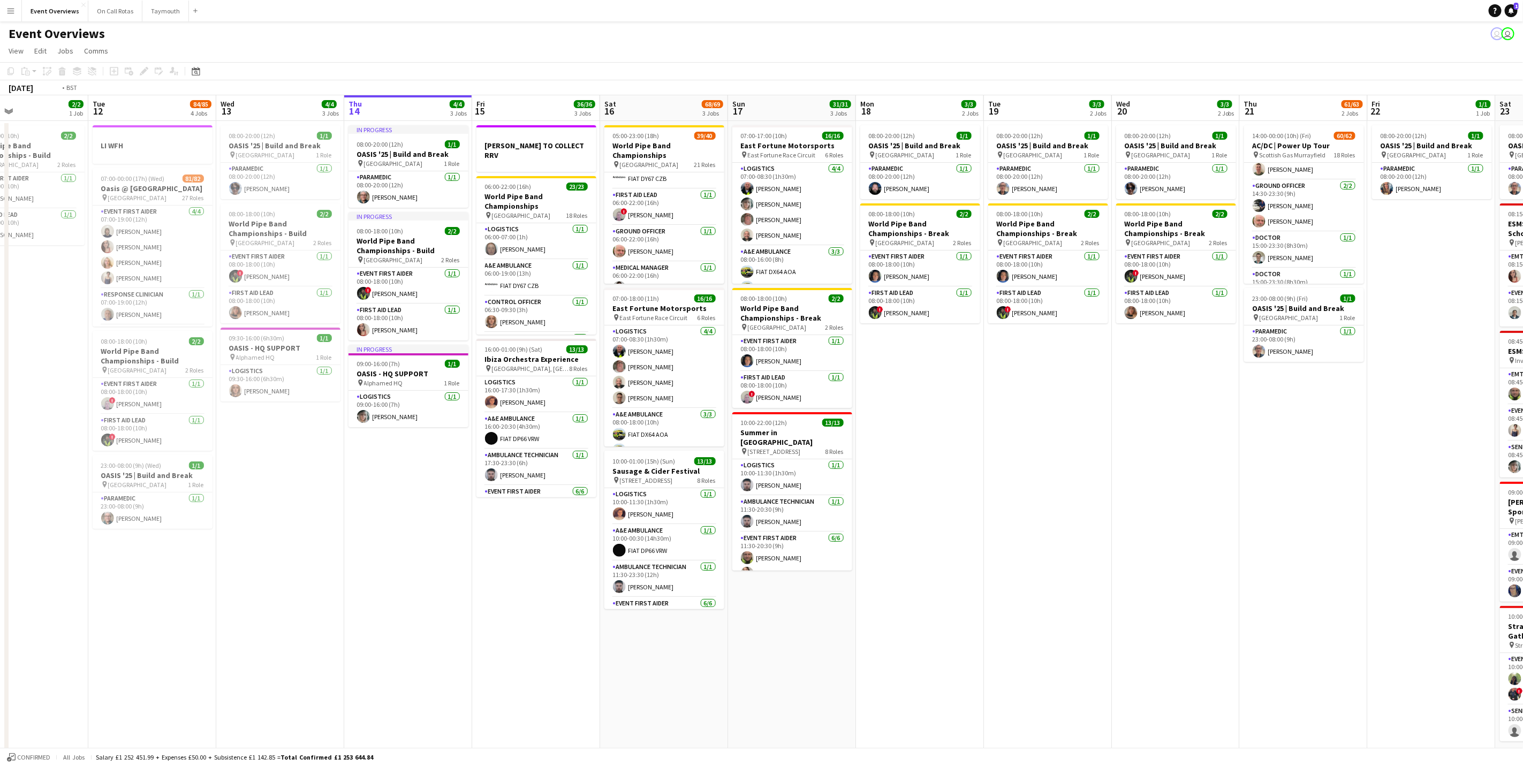
drag, startPoint x: 552, startPoint y: 667, endPoint x: 692, endPoint y: 649, distance: 140.8
click at [692, 649] on app-calendar-viewport "Sat 9 94/95 2 Jobs Sun 10 13/13 1 Job Mon 11 2/2 1 Job Tue 12 84/85 4 Jobs Wed …" at bounding box center [761, 458] width 1523 height 727
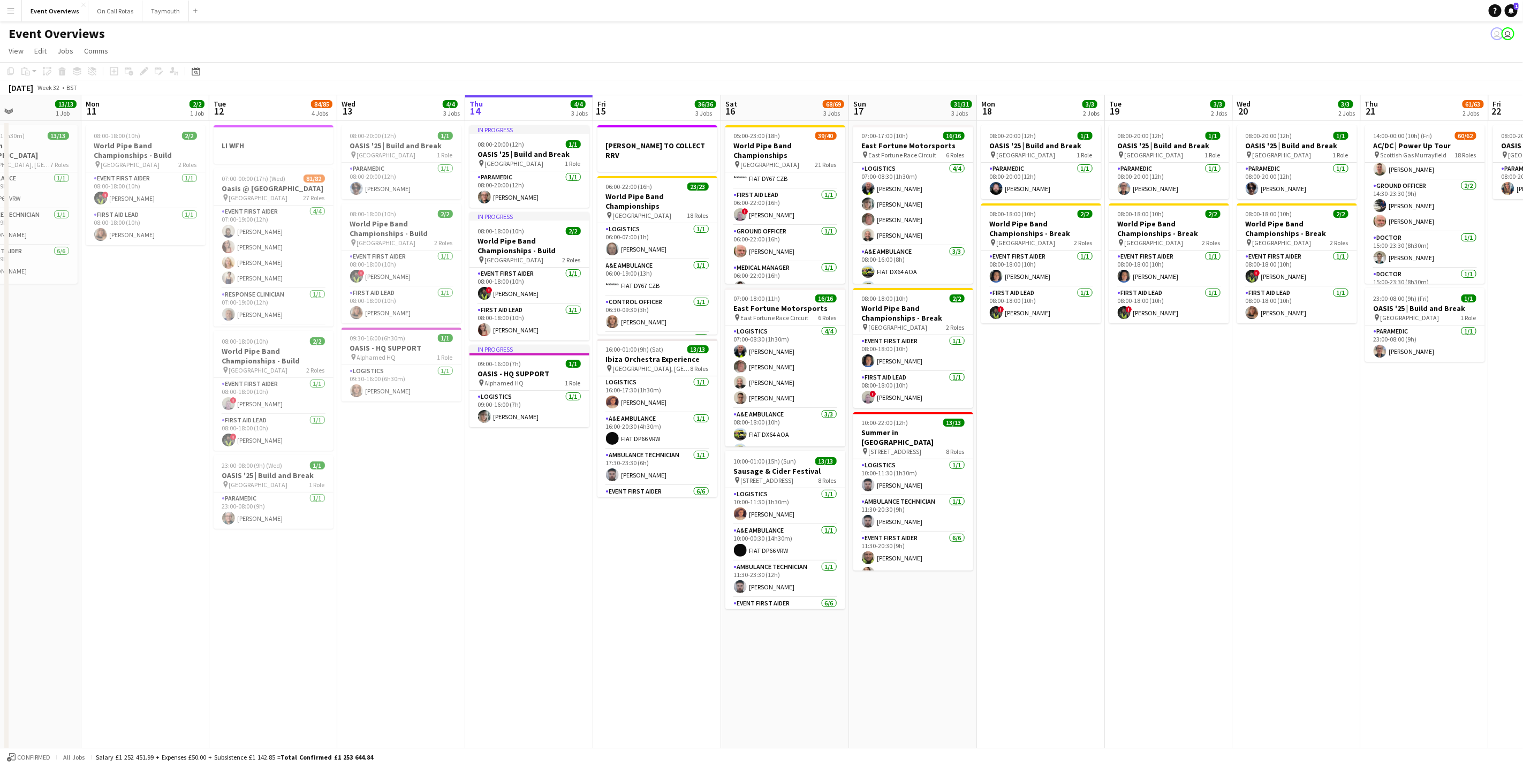
drag, startPoint x: 268, startPoint y: 661, endPoint x: 359, endPoint y: 640, distance: 92.9
click at [359, 641] on app-calendar-viewport "Fri 8 96/97 2 Jobs Sat 9 94/95 2 Jobs Sun 10 13/13 1 Job Mon 11 2/2 1 Job Tue 1…" at bounding box center [761, 458] width 1523 height 727
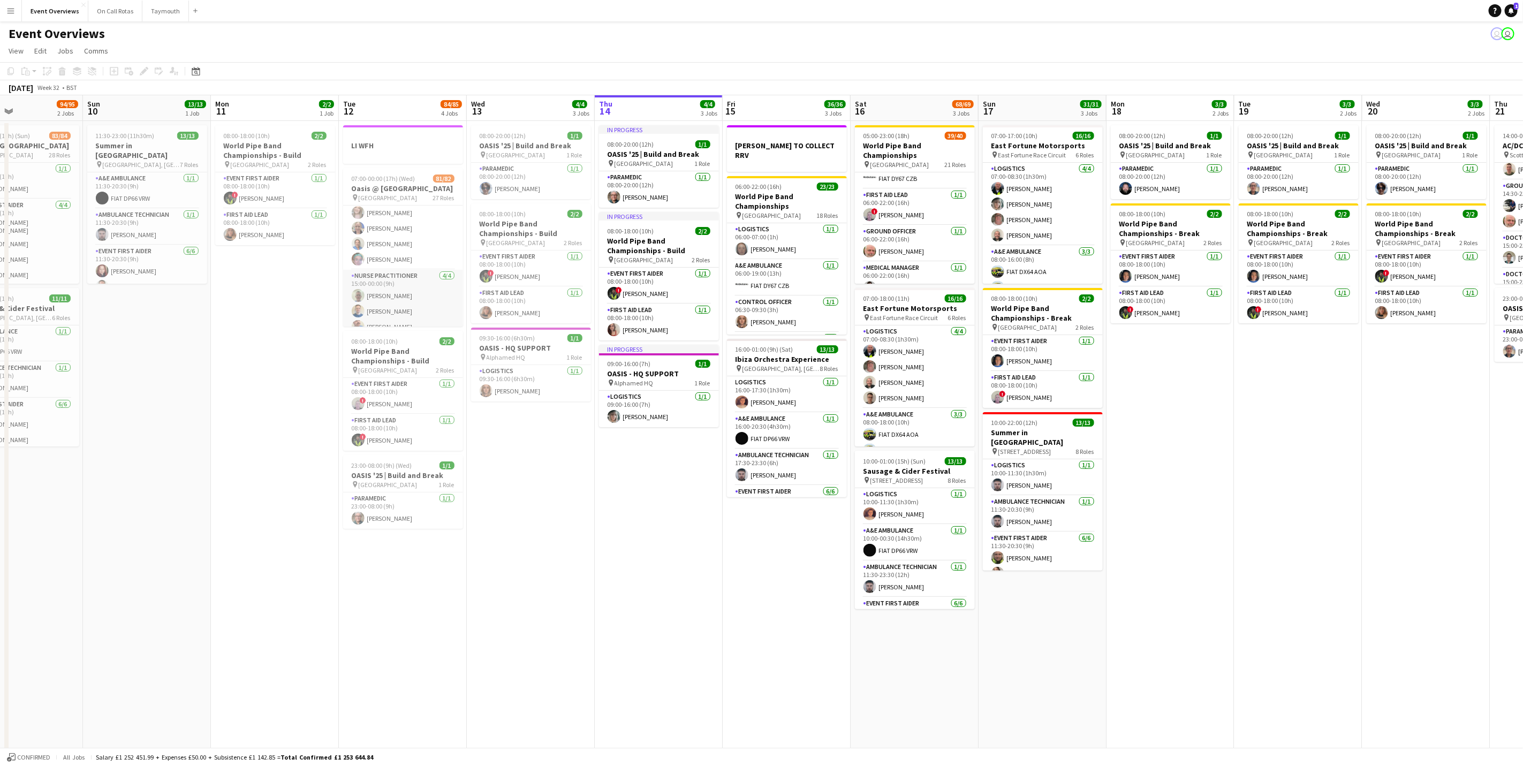
scroll to position [1606, 0]
click at [394, 230] on app-card-role "Nurse [DATE] 15:00-00:00 (9h) [PERSON_NAME] [PERSON_NAME] [PERSON_NAME] [PERSON…" at bounding box center [403, 207] width 120 height 83
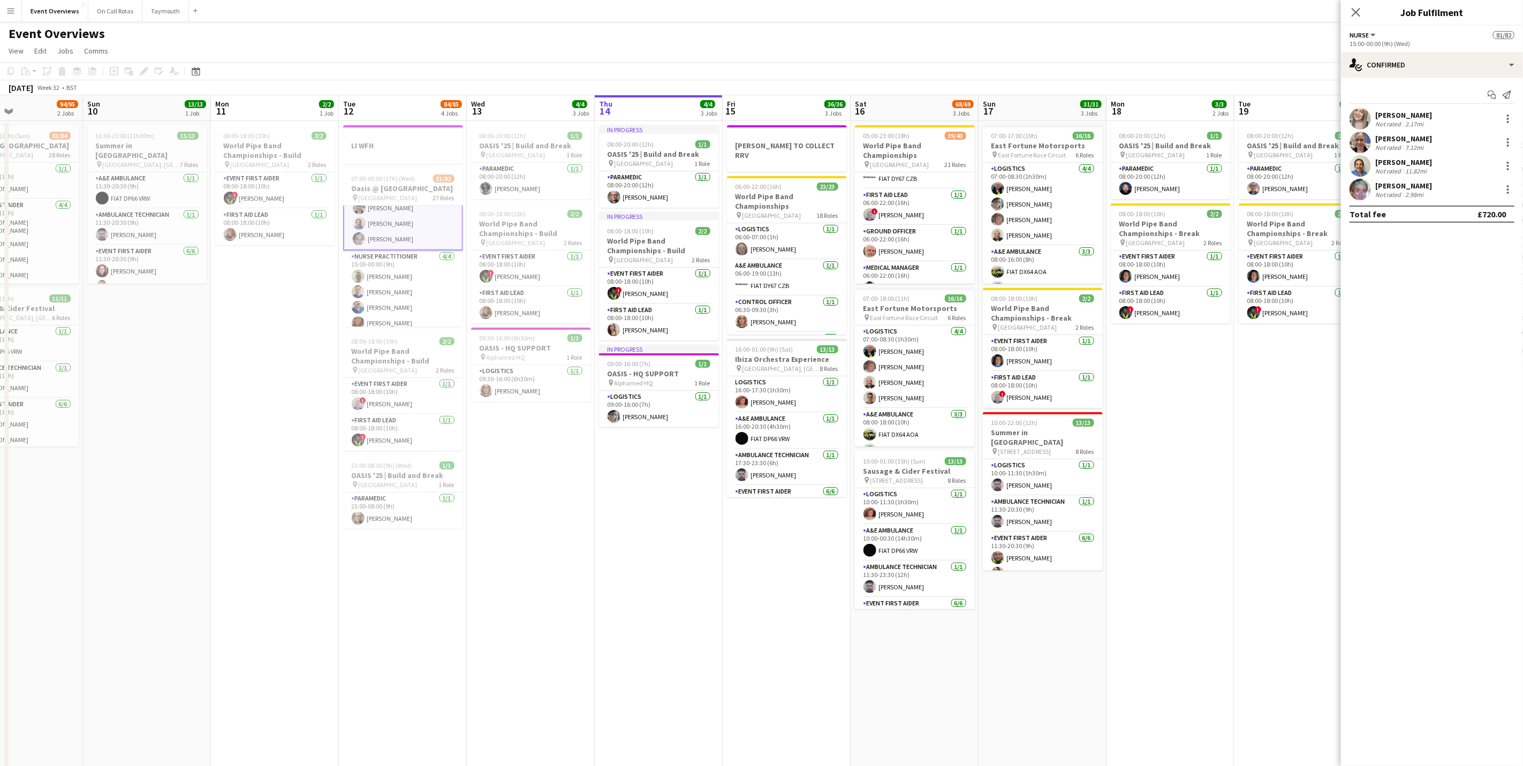
click at [1436, 165] on div "[PERSON_NAME] Not rated 11.82mi" at bounding box center [1432, 165] width 182 height 21
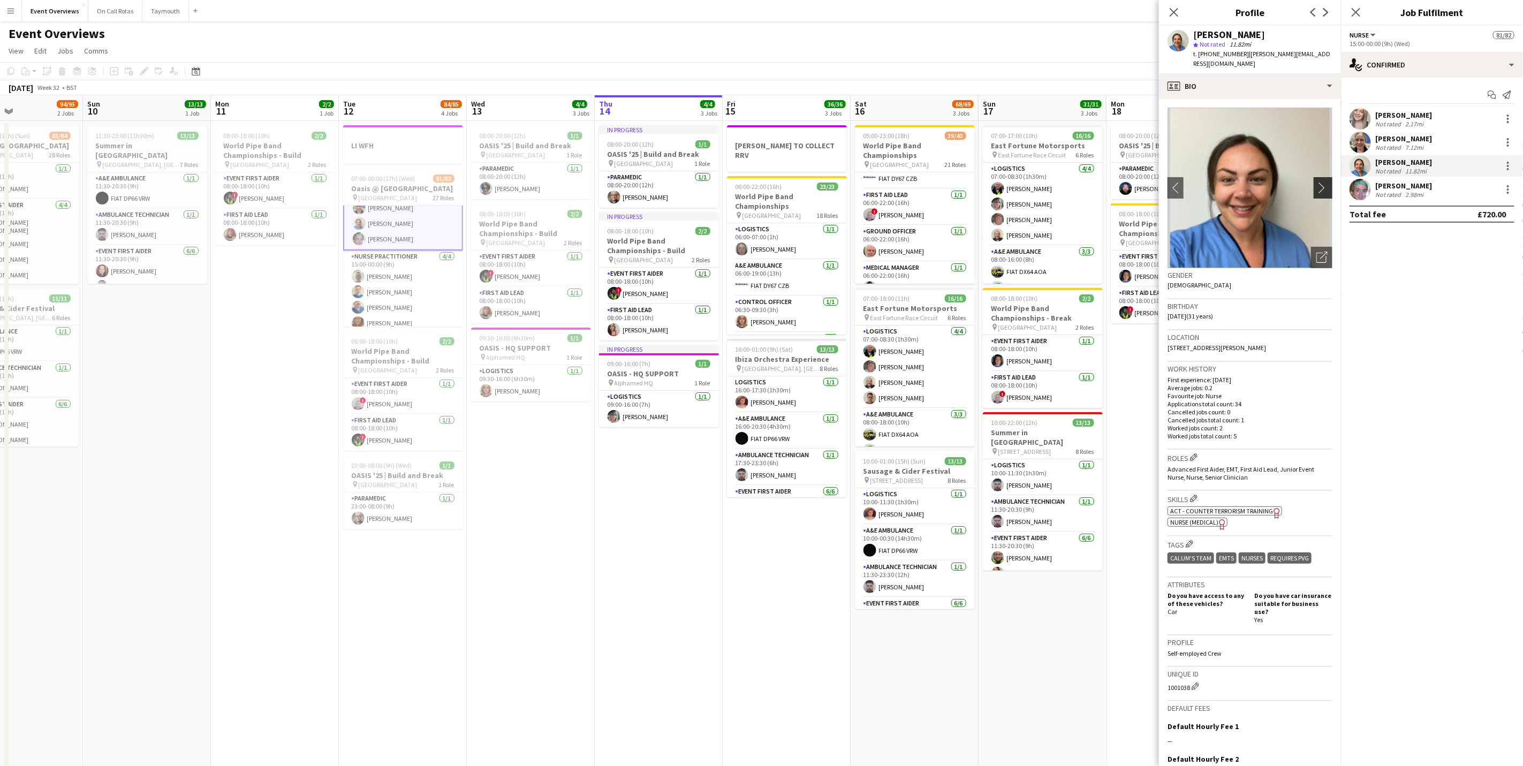
click at [1316, 182] on app-icon "chevron-right" at bounding box center [1324, 187] width 17 height 11
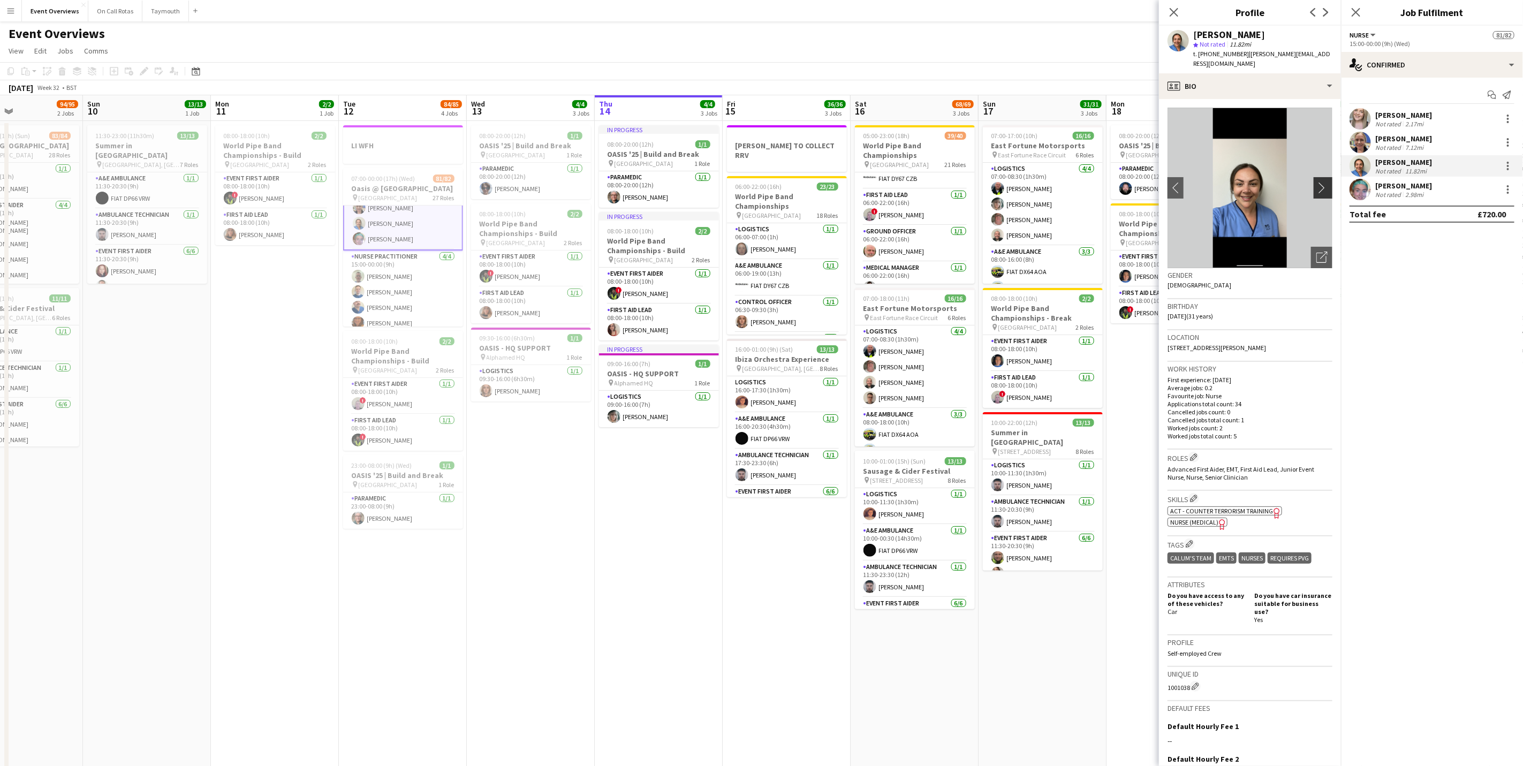
click at [1316, 182] on app-icon "chevron-right" at bounding box center [1324, 187] width 17 height 11
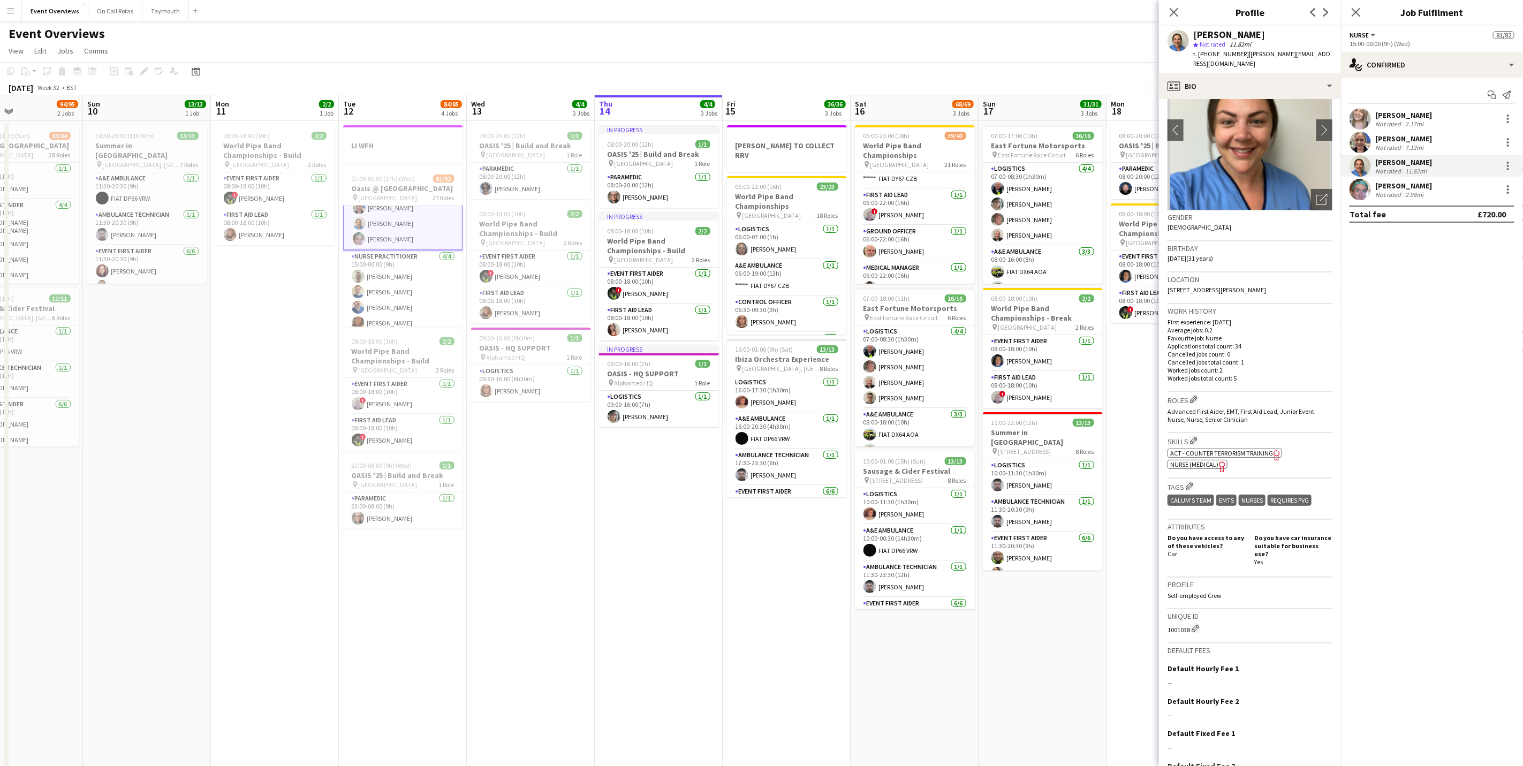
scroll to position [80, 0]
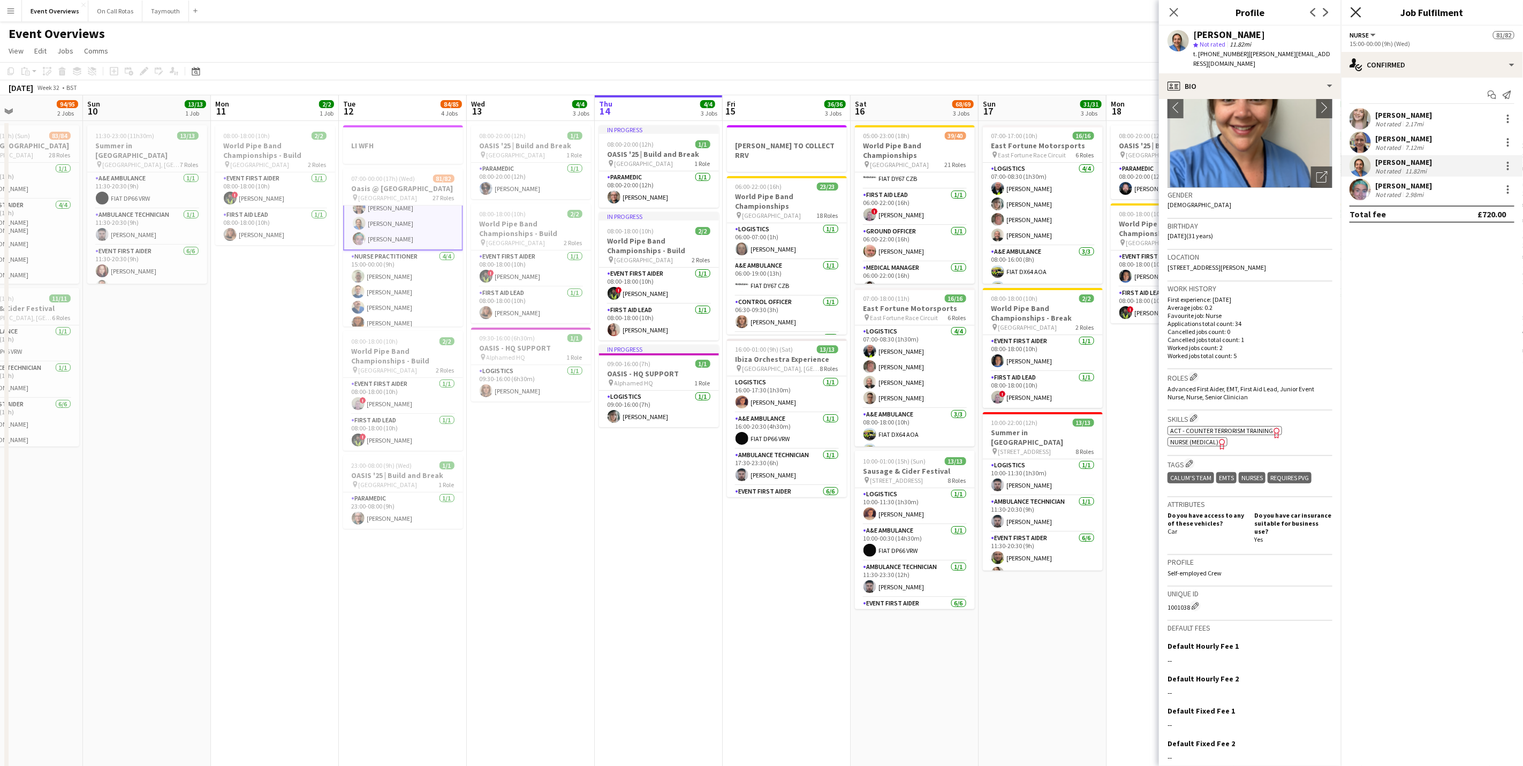
click at [1354, 13] on icon at bounding box center [1356, 12] width 10 height 10
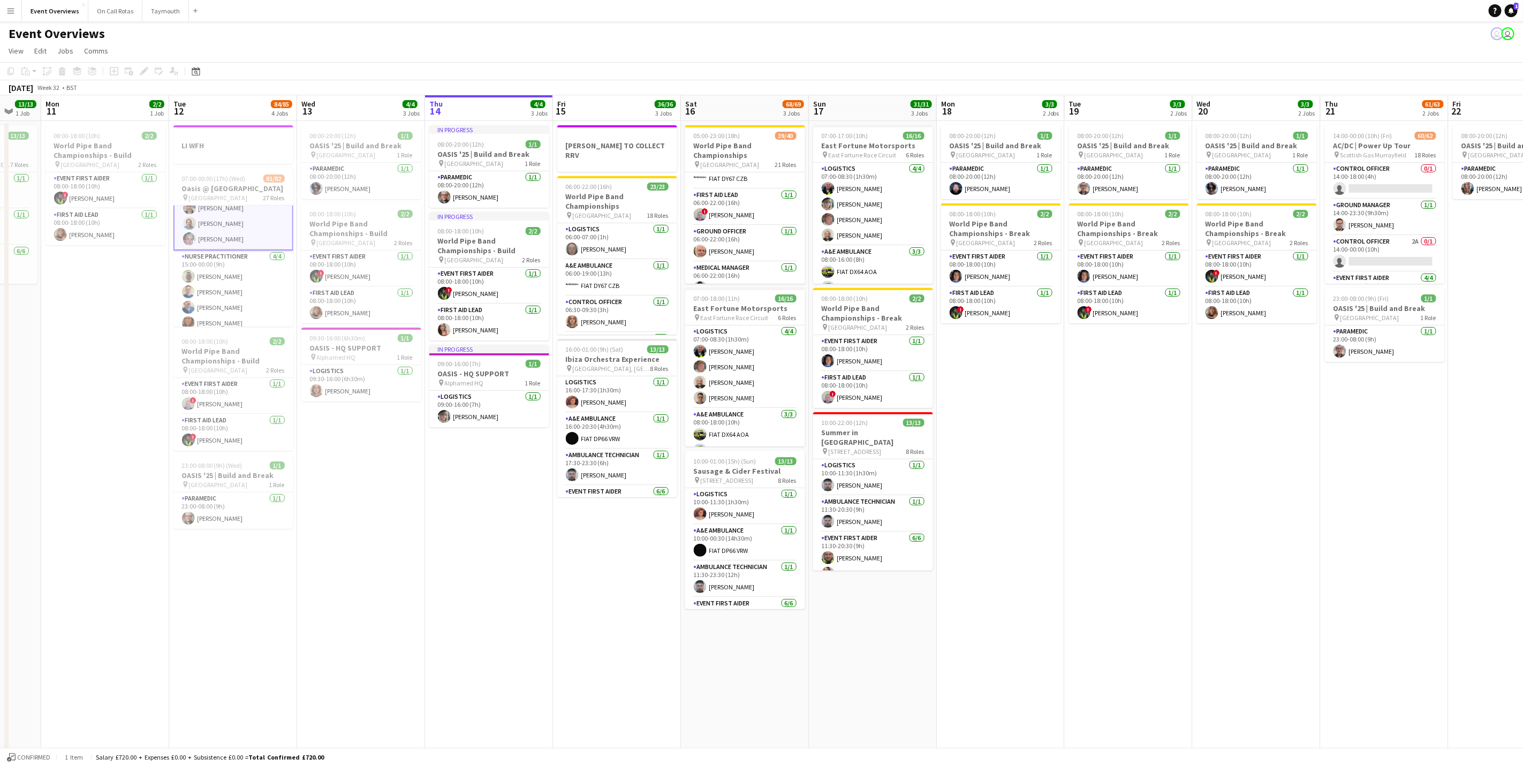
drag, startPoint x: 289, startPoint y: 742, endPoint x: 319, endPoint y: 618, distance: 127.1
click at [176, 632] on app-calendar-viewport "Thu 7 4/4 3 Jobs Fri 8 96/97 2 Jobs Sat 9 94/95 2 Jobs Sun 10 13/13 1 Job Mon 1…" at bounding box center [761, 458] width 1523 height 727
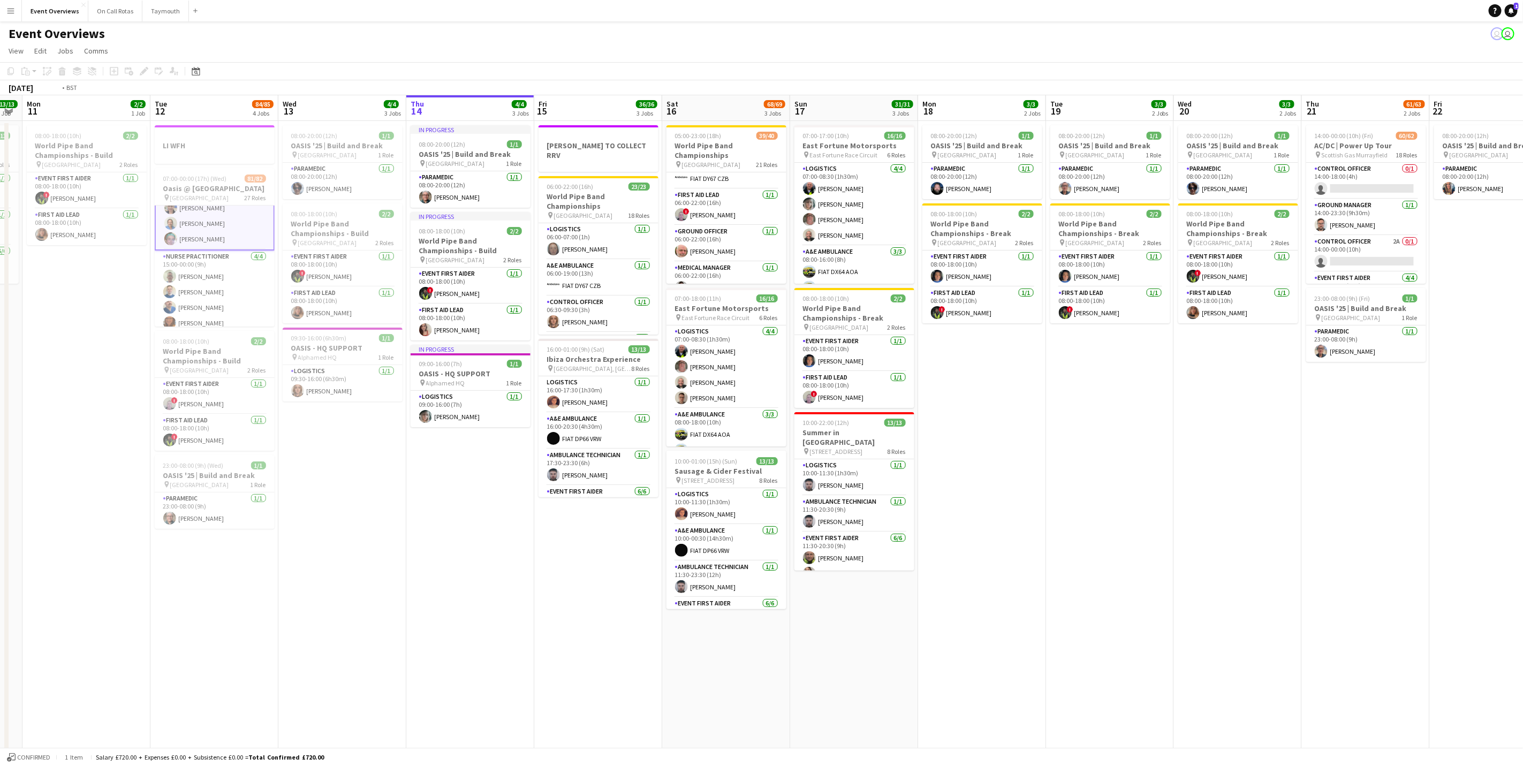
drag, startPoint x: 557, startPoint y: 635, endPoint x: 363, endPoint y: 620, distance: 194.3
click at [291, 620] on app-calendar-viewport "Fri 8 96/97 2 Jobs Sat 9 94/95 2 Jobs Sun 10 13/13 1 Job Mon 11 2/2 1 Job Tue 1…" at bounding box center [761, 458] width 1523 height 727
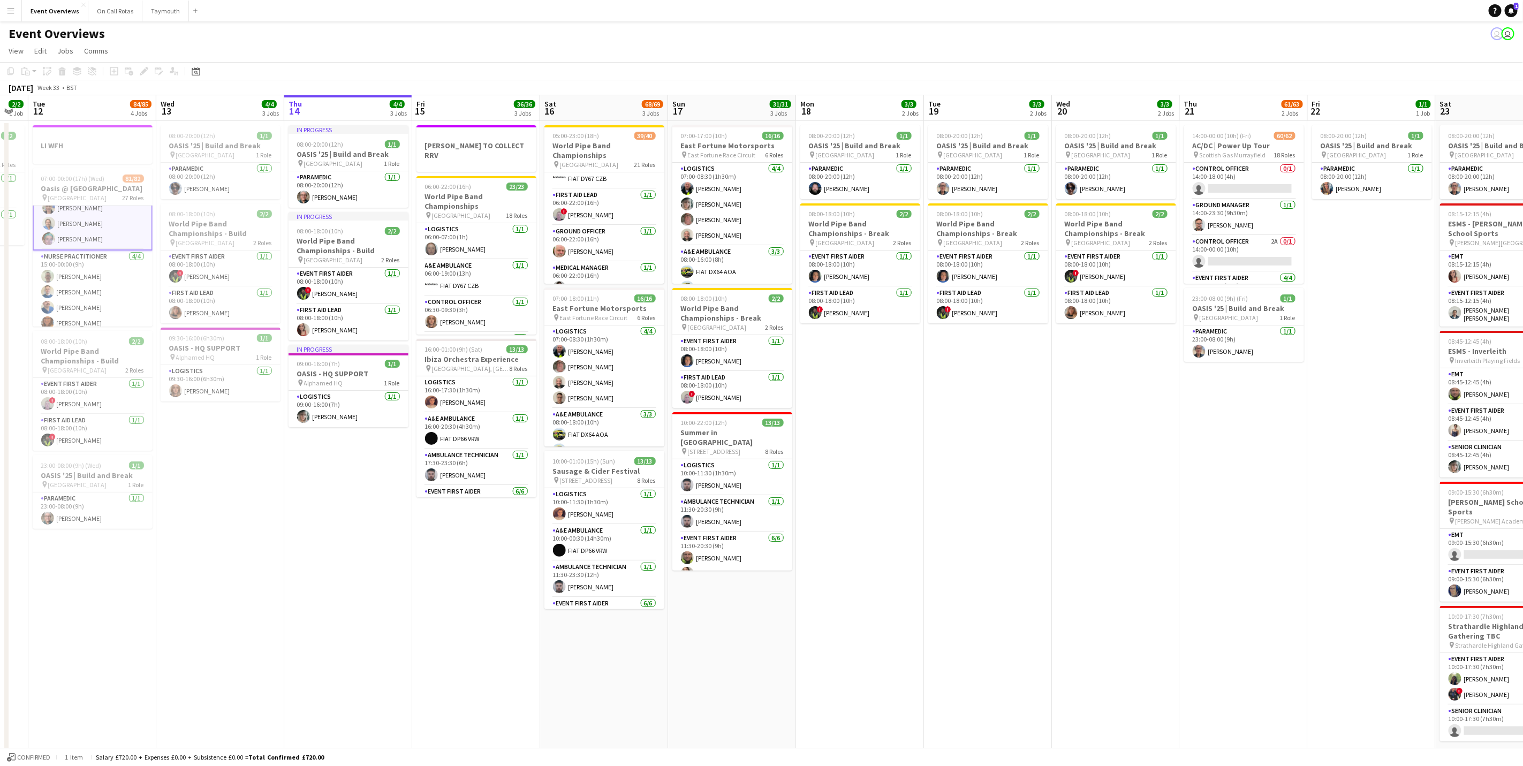
scroll to position [0, 344]
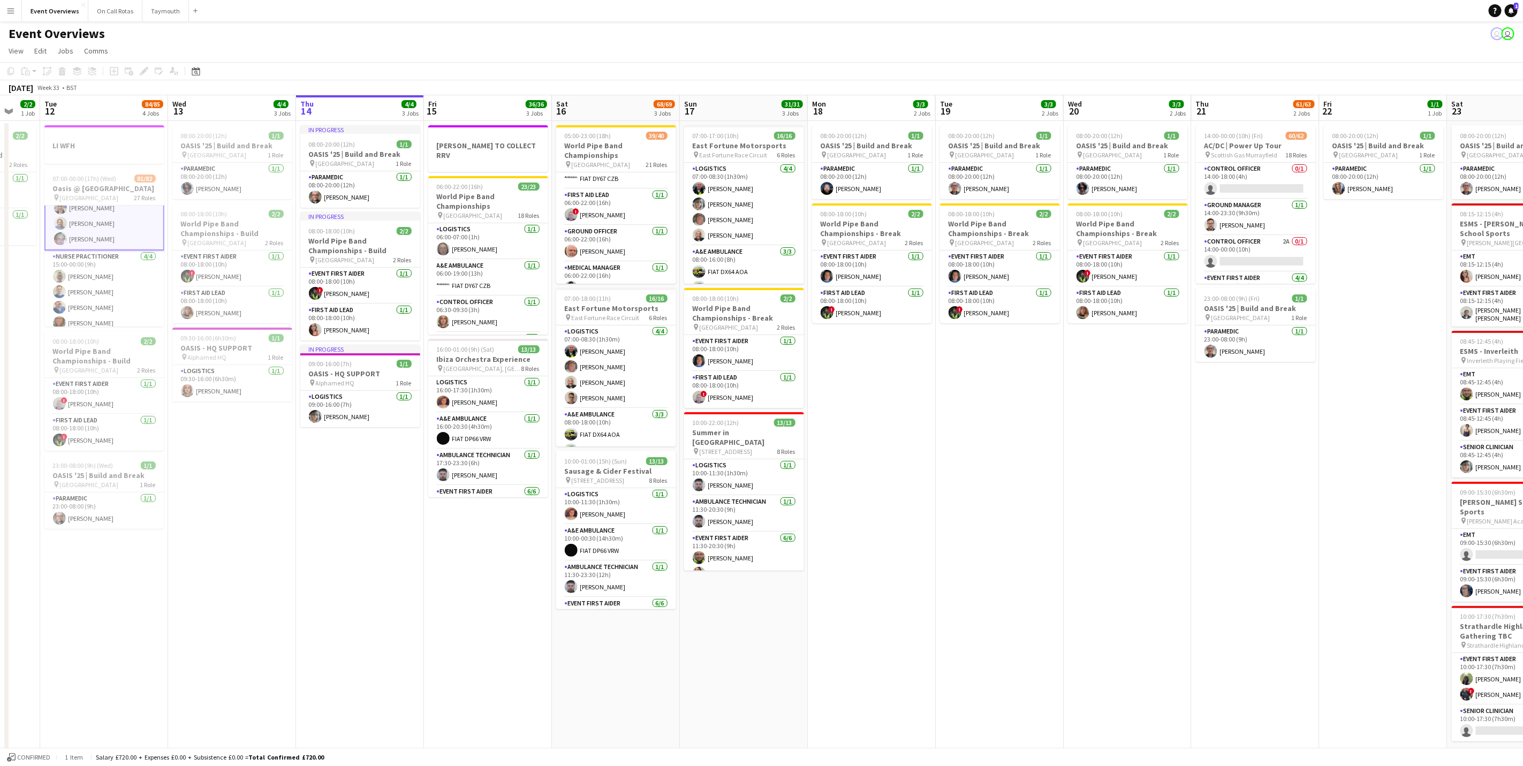
drag, startPoint x: 1133, startPoint y: 543, endPoint x: 636, endPoint y: 572, distance: 497.6
click at [636, 572] on app-calendar-viewport "Sat 9 94/95 2 Jobs Sun 10 13/13 1 Job Mon 11 2/2 1 Job Tue 12 84/85 4 Jobs Wed …" at bounding box center [761, 458] width 1523 height 727
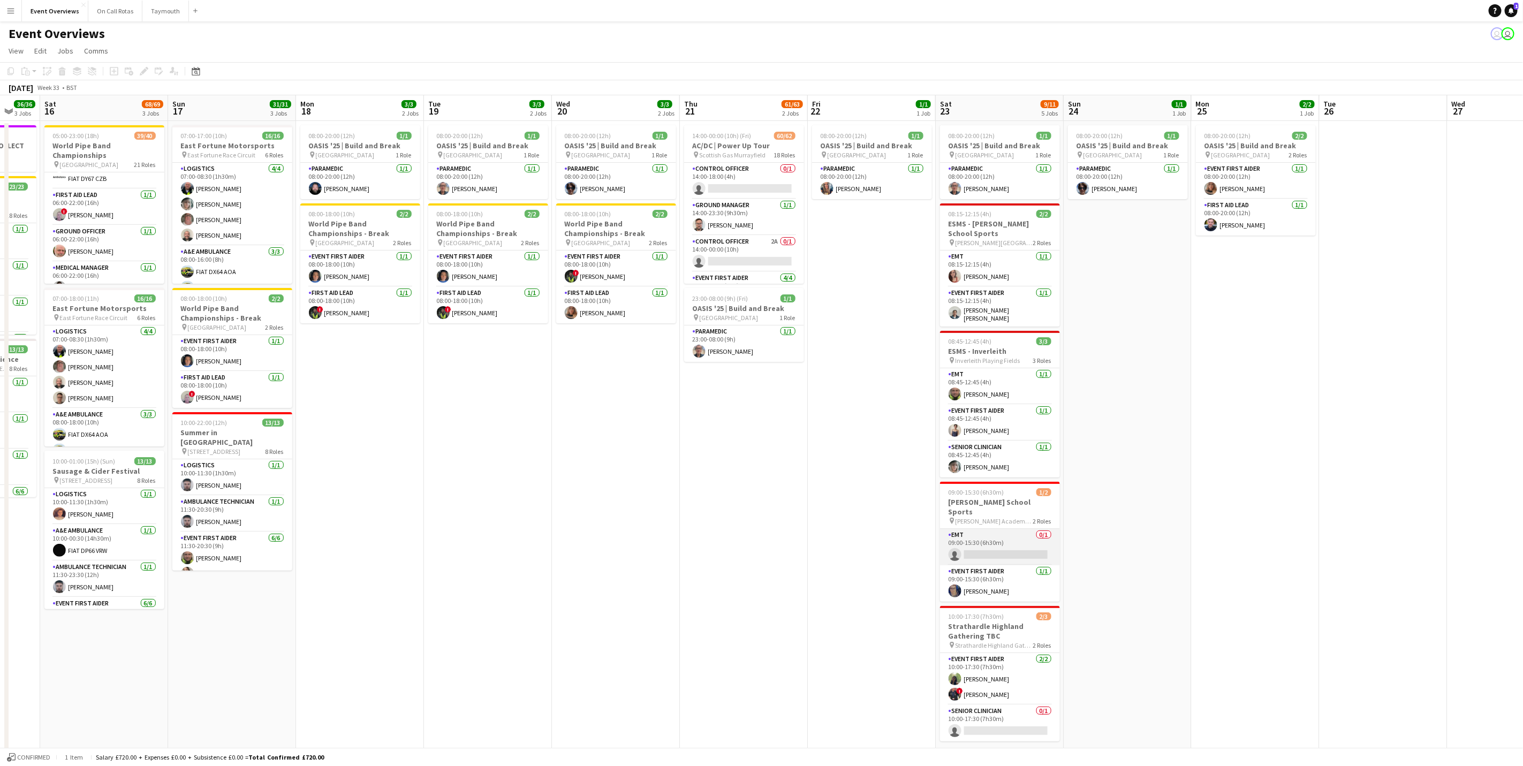
scroll to position [73, 0]
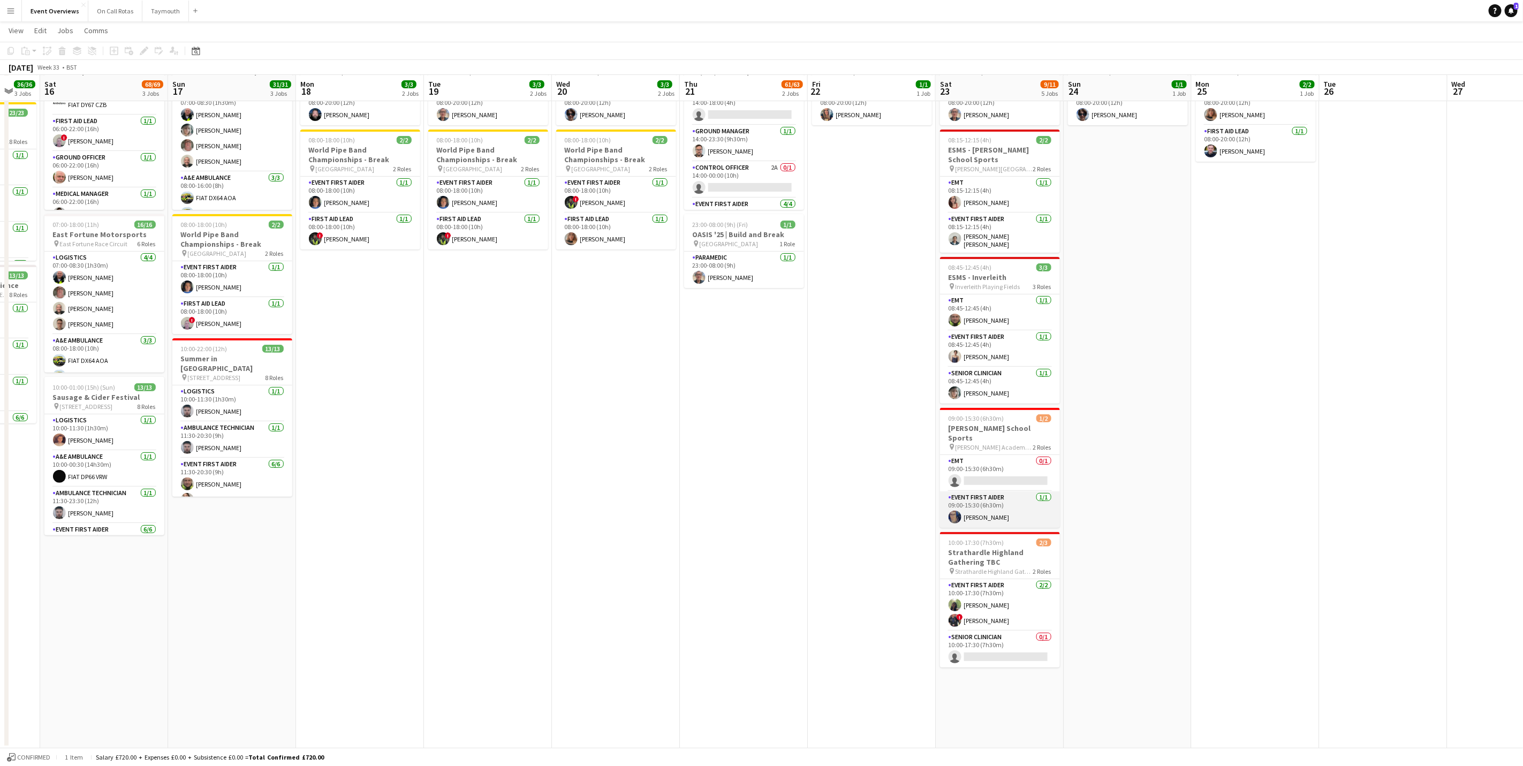
click at [976, 504] on app-card-role "Event First Aider [DATE] 09:00-15:30 (6h30m) [PERSON_NAME]" at bounding box center [1000, 509] width 120 height 36
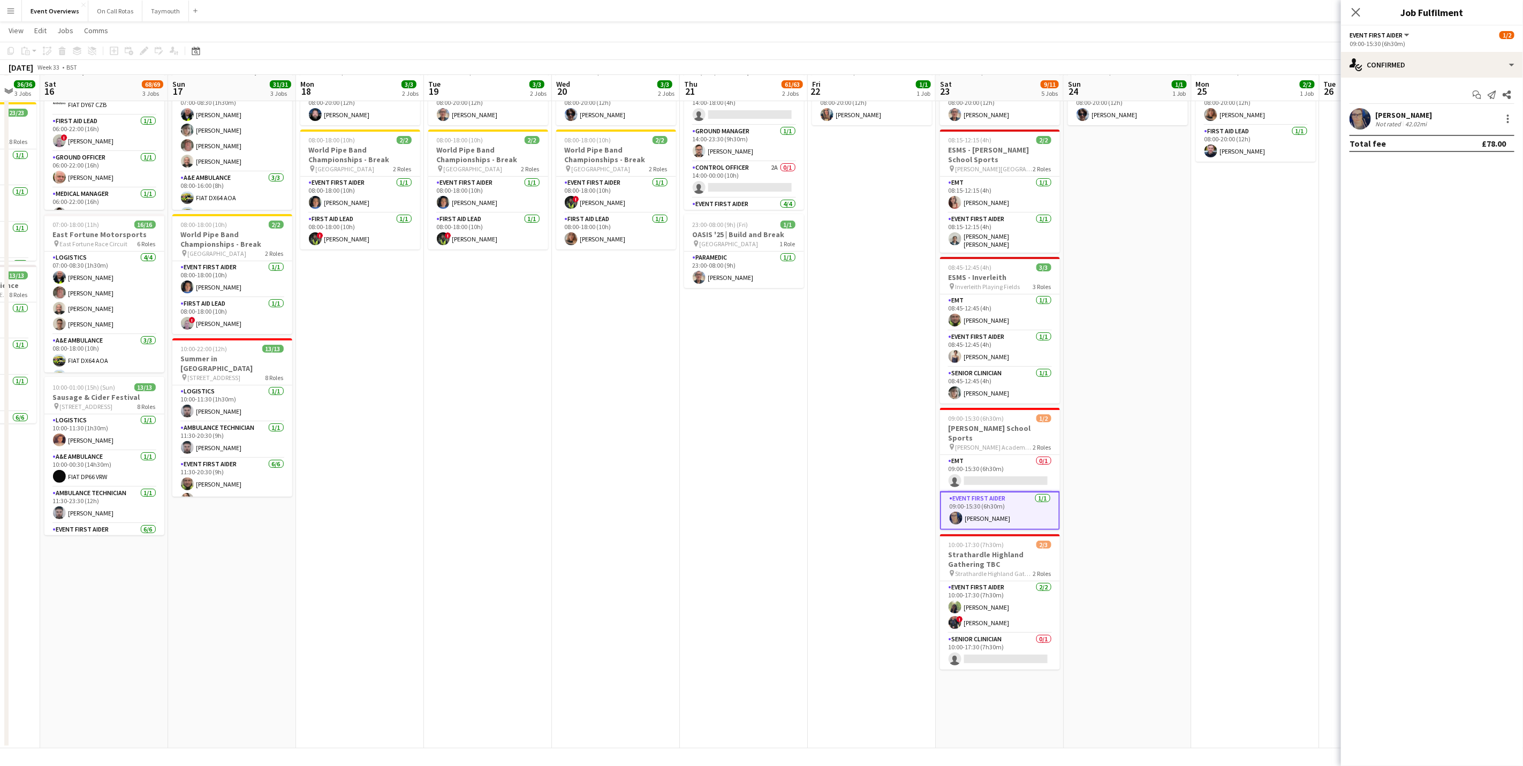
click at [1364, 127] on app-user-avatar at bounding box center [1360, 118] width 21 height 21
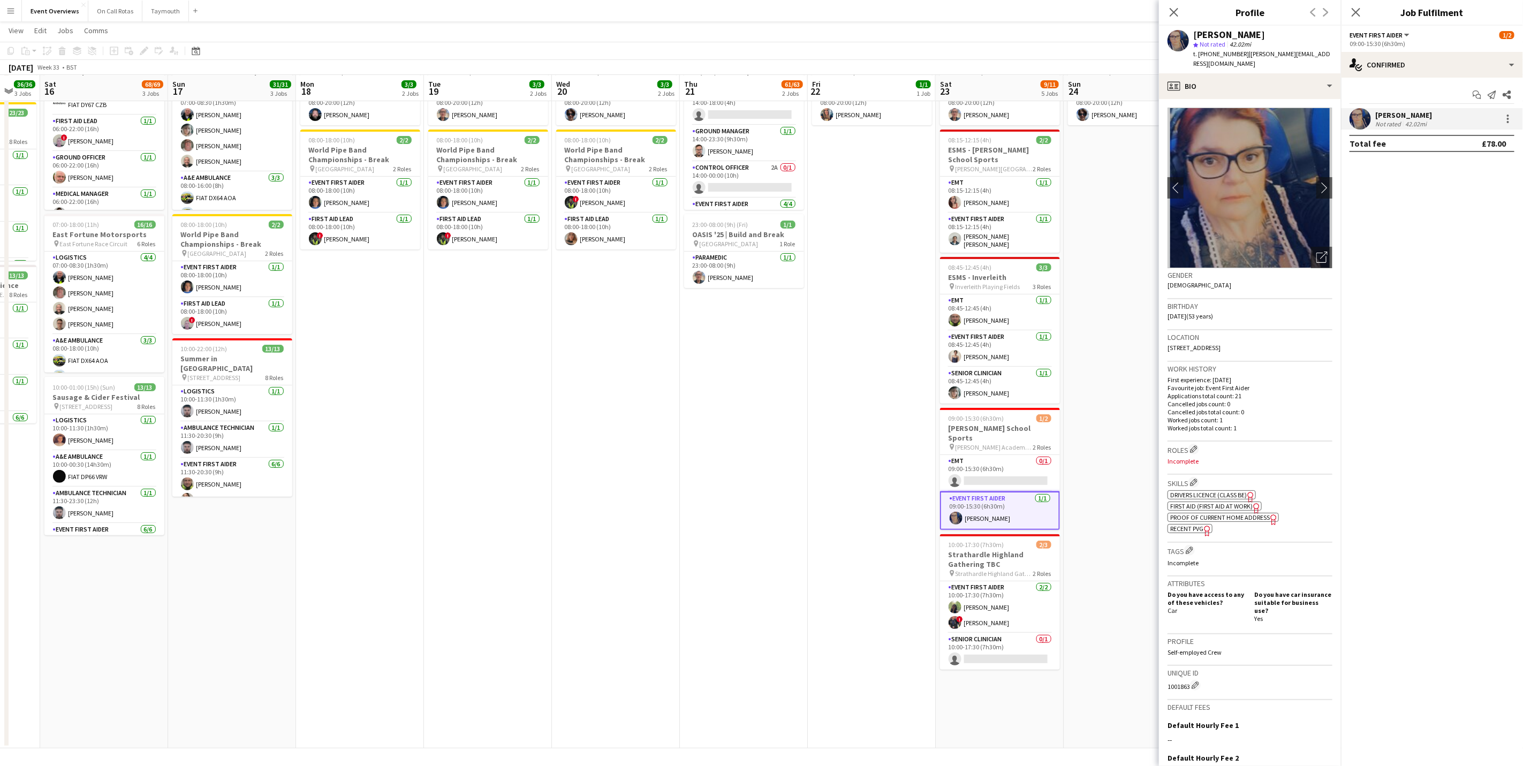
drag, startPoint x: 1261, startPoint y: 336, endPoint x: 1166, endPoint y: 335, distance: 94.8
click at [1166, 335] on app-crew-profile-bio "chevron-left chevron-right Open photos pop-in Gender [DEMOGRAPHIC_DATA] Birthda…" at bounding box center [1250, 432] width 182 height 667
drag, startPoint x: 1166, startPoint y: 335, endPoint x: 1195, endPoint y: 338, distance: 29.1
copy span "[STREET_ADDRESS]"
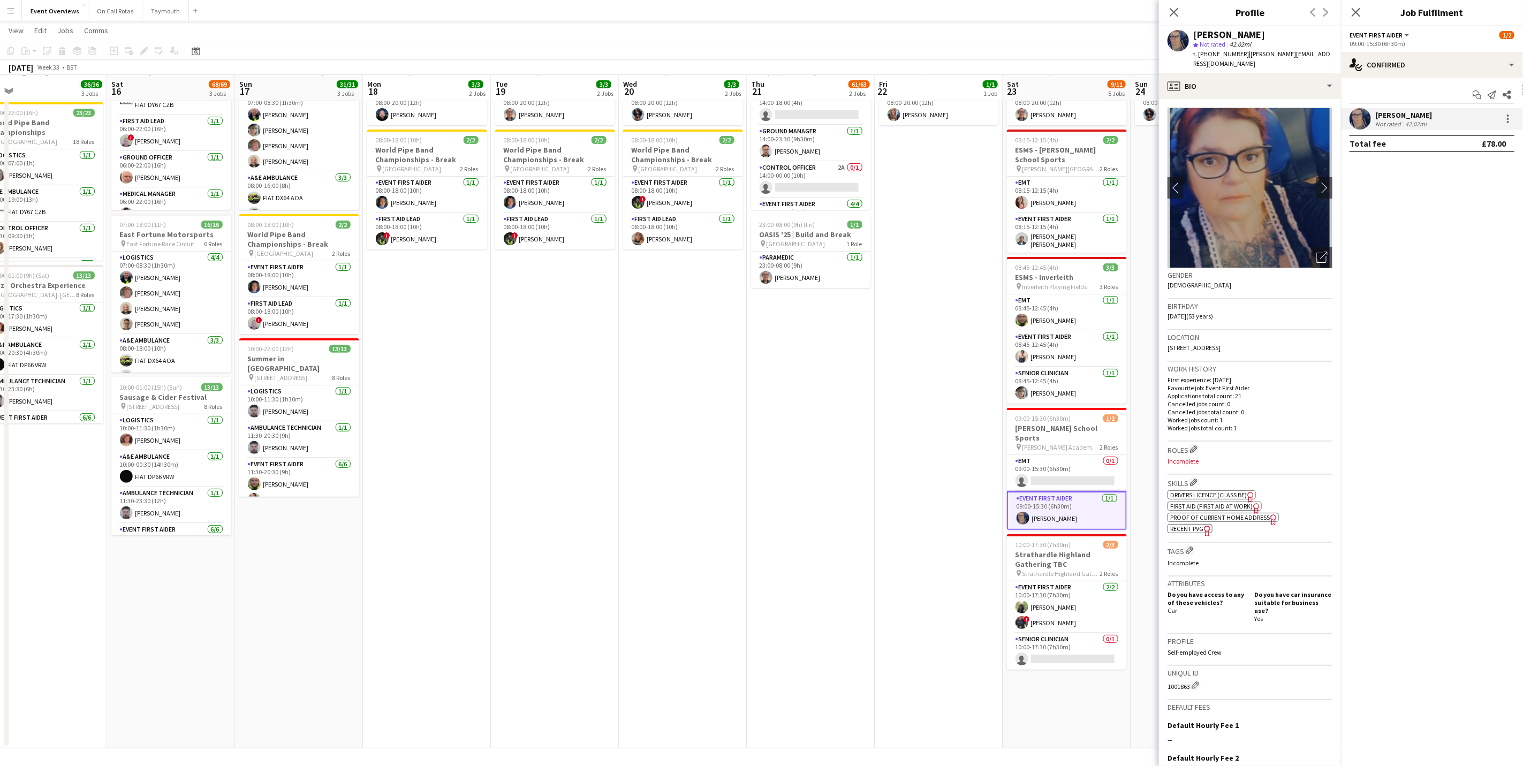
drag, startPoint x: 519, startPoint y: 585, endPoint x: 673, endPoint y: 561, distance: 156.0
click at [673, 561] on app-calendar-viewport "Wed 13 4/4 3 Jobs Thu 14 4/4 3 Jobs Fri 15 36/36 3 Jobs Sat 16 68/69 3 Jobs Sun…" at bounding box center [761, 358] width 1523 height 779
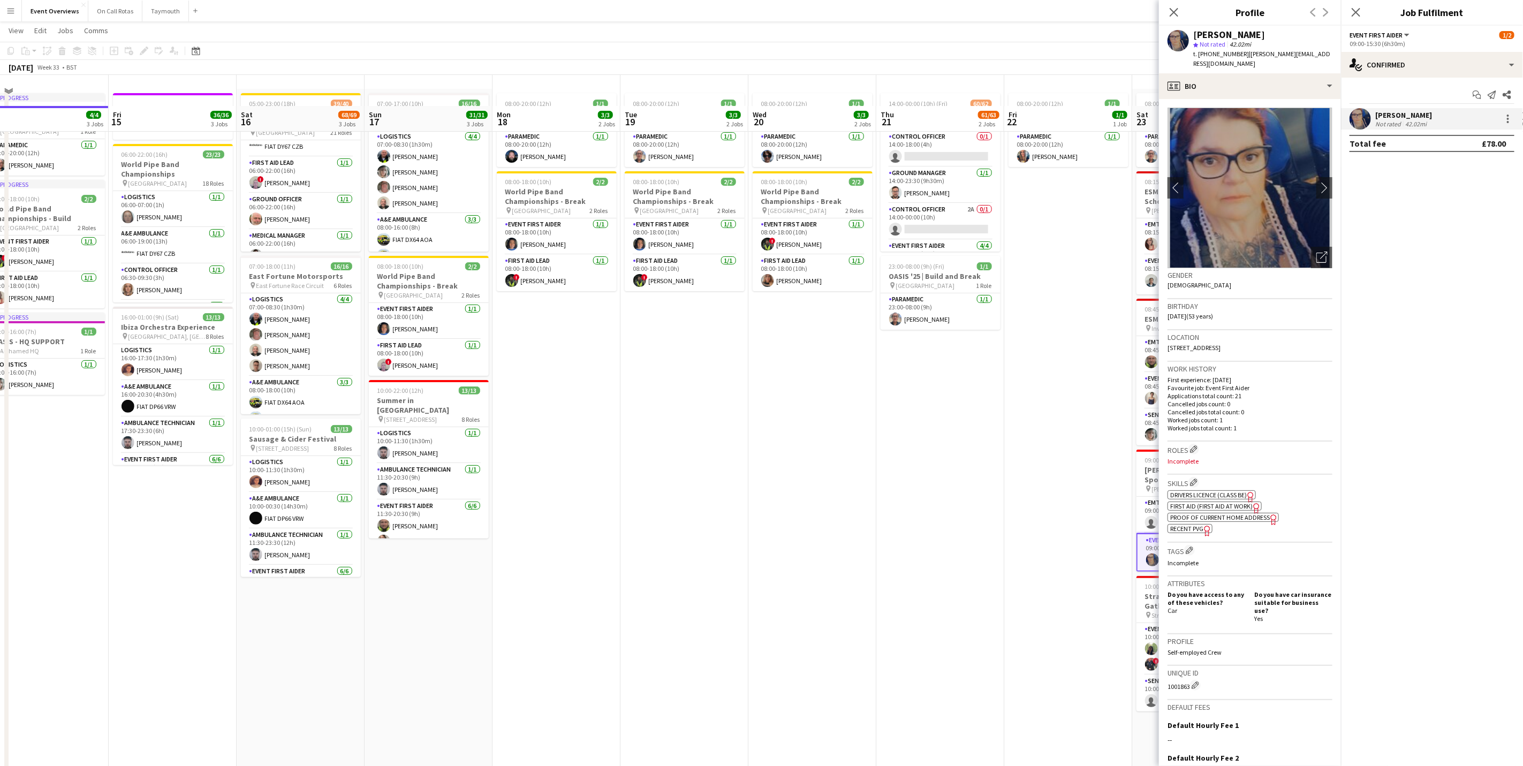
scroll to position [0, 0]
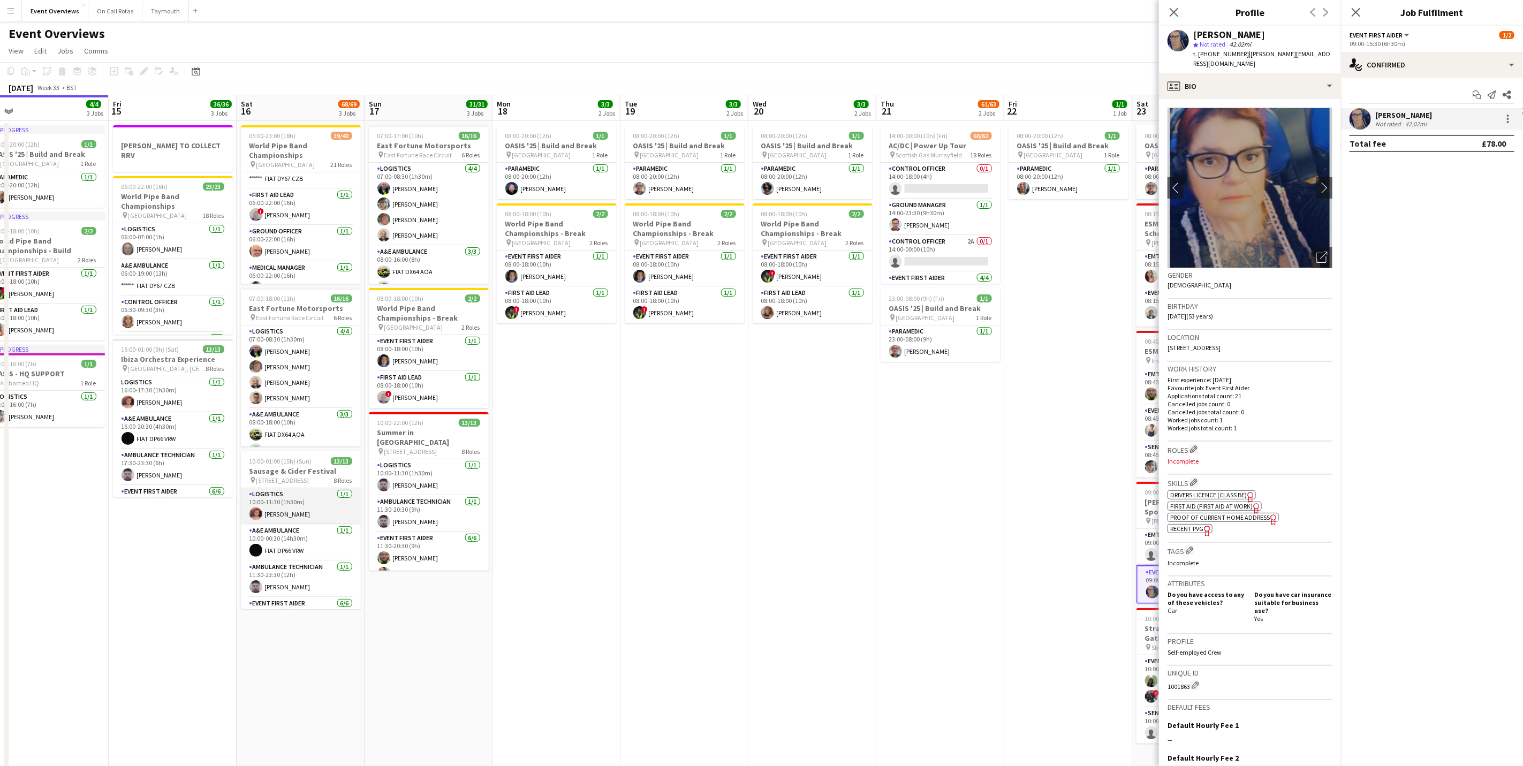
drag, startPoint x: 174, startPoint y: 536, endPoint x: 283, endPoint y: 520, distance: 109.9
click at [283, 520] on div "Tue 12 84/85 4 Jobs Wed 13 4/4 3 Jobs Thu 14 4/4 3 Jobs Fri 15 36/36 3 Jobs Sat…" at bounding box center [761, 458] width 1523 height 727
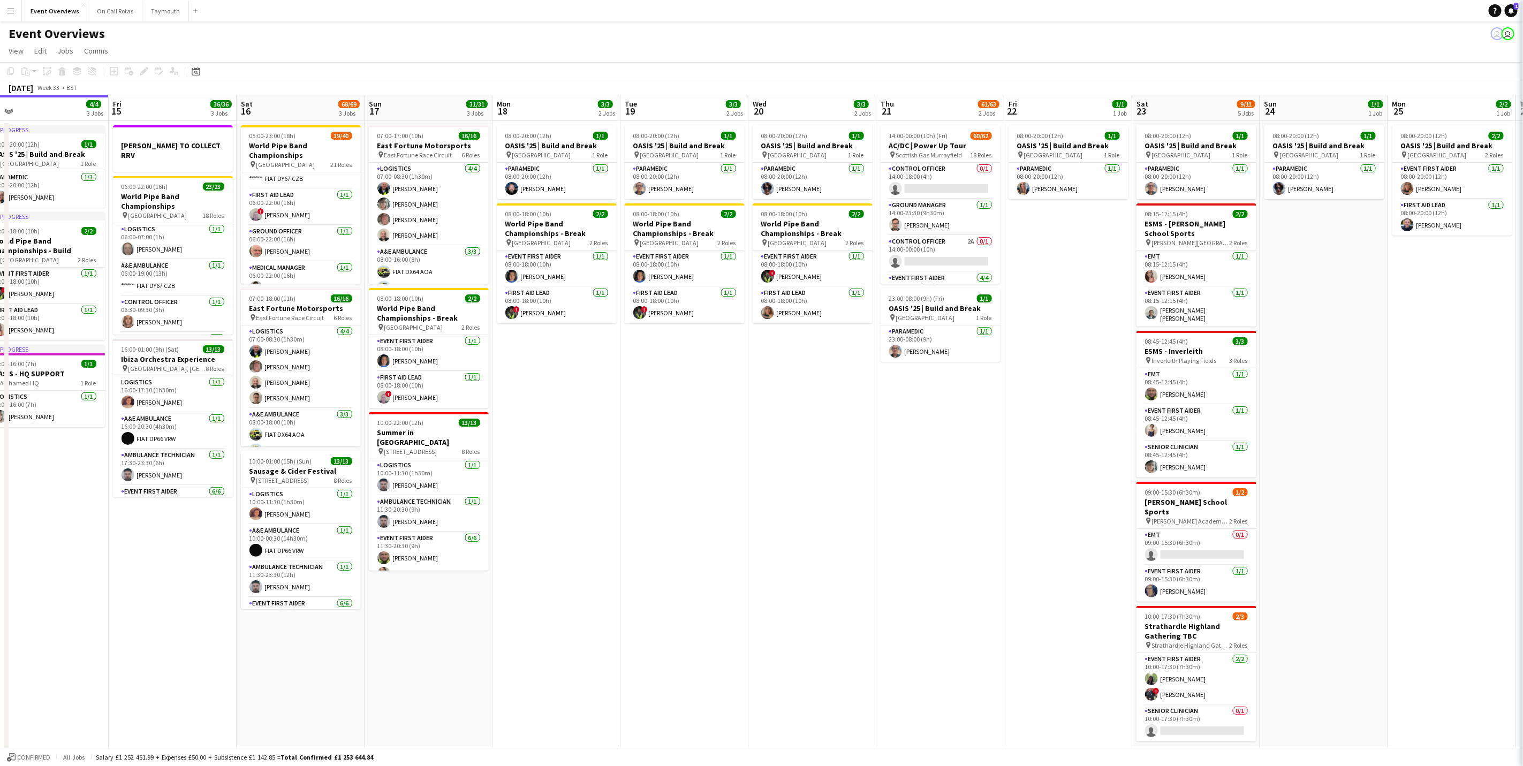
scroll to position [0, 231]
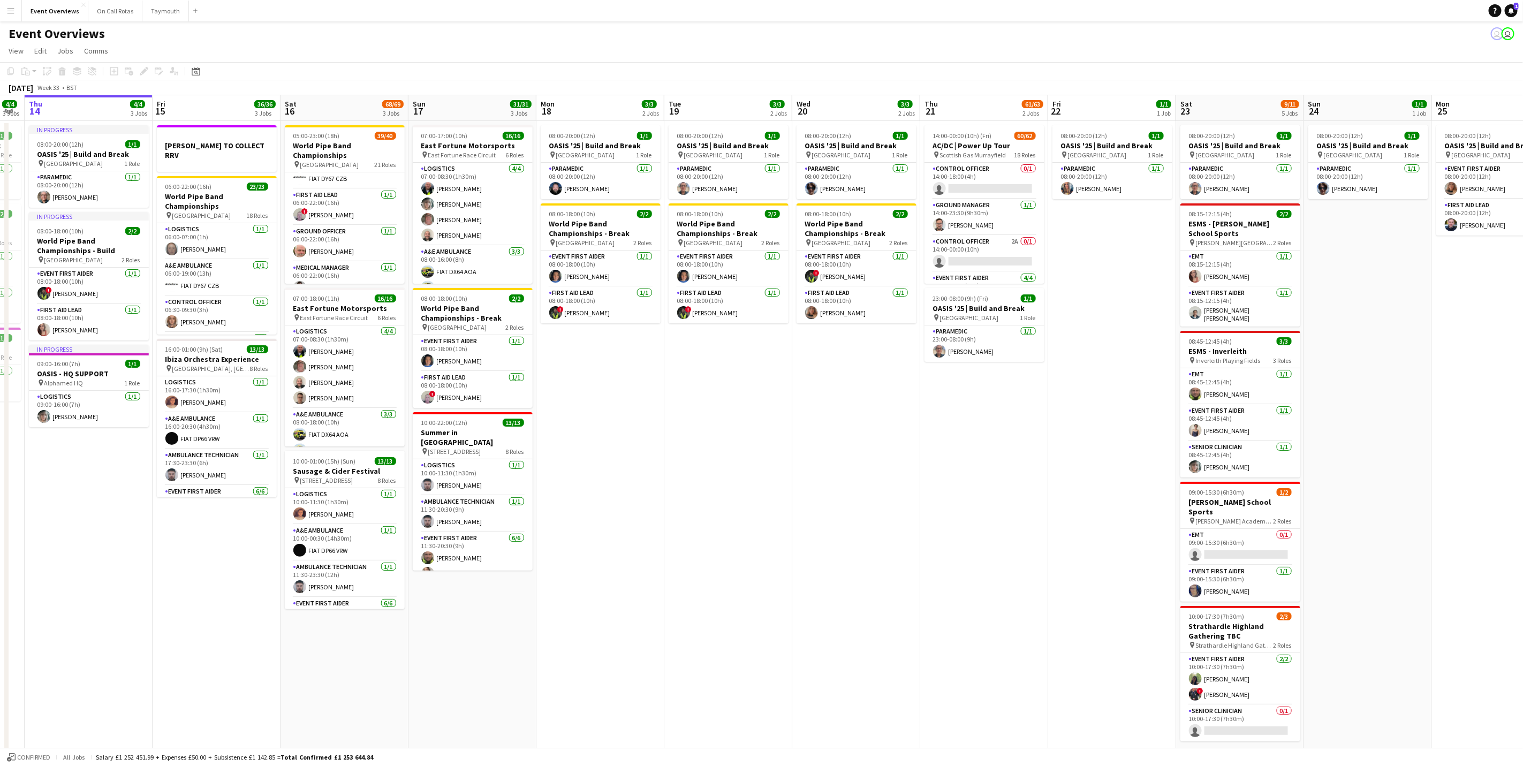
click at [274, 504] on app-calendar-viewport "Tue 12 84/85 4 Jobs Wed 13 4/4 3 Jobs Thu 14 4/4 3 Jobs Fri 15 36/36 3 Jobs Sat…" at bounding box center [761, 458] width 1523 height 727
click at [209, 283] on app-card-role "Cycle Responder (First Aider) [DATE] 08:00-21:00 (13h) ! [PERSON_NAME] [PERSON_…" at bounding box center [217, 288] width 120 height 55
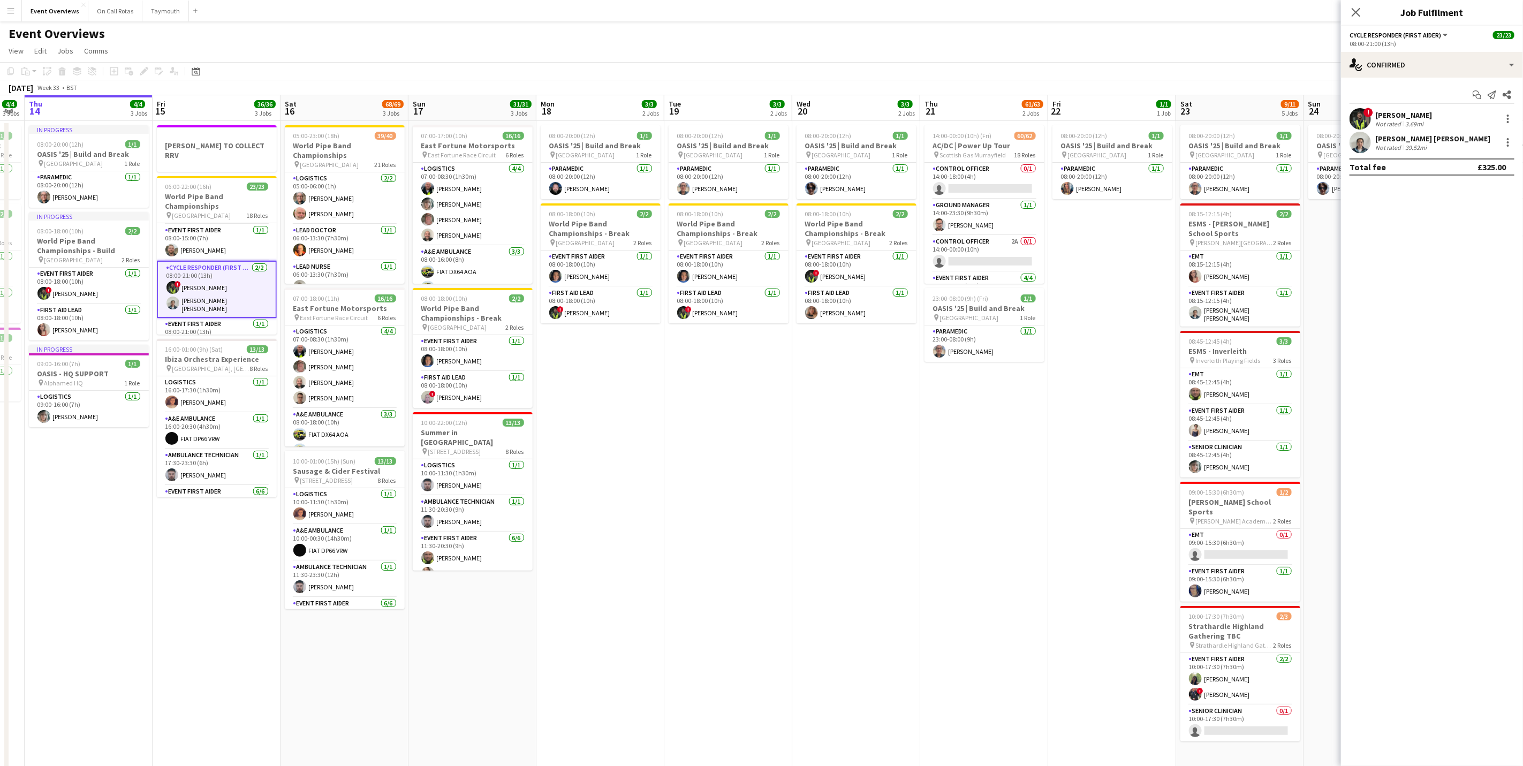
click at [1386, 137] on div "[PERSON_NAME] [PERSON_NAME]" at bounding box center [1432, 139] width 115 height 10
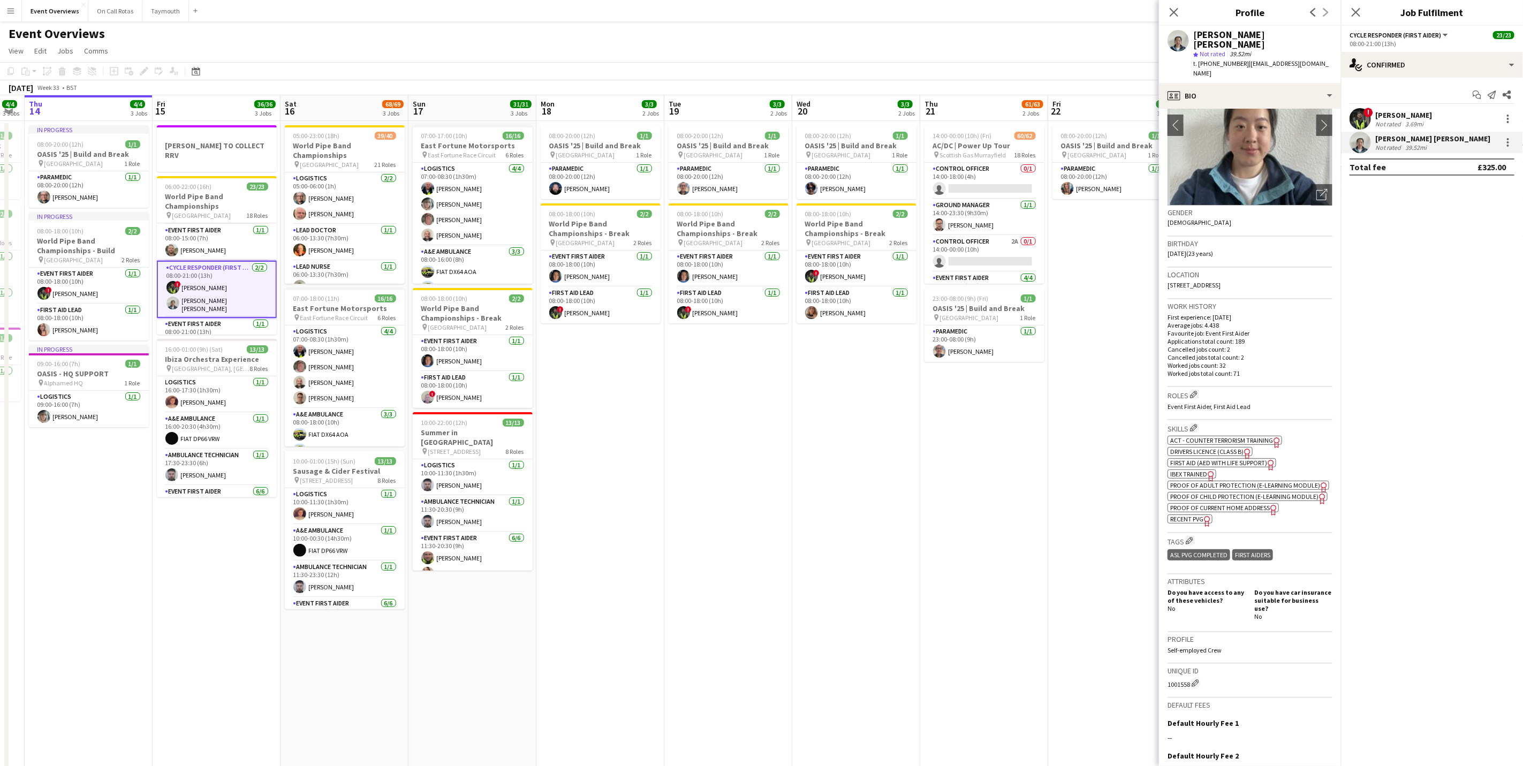
scroll to position [0, 0]
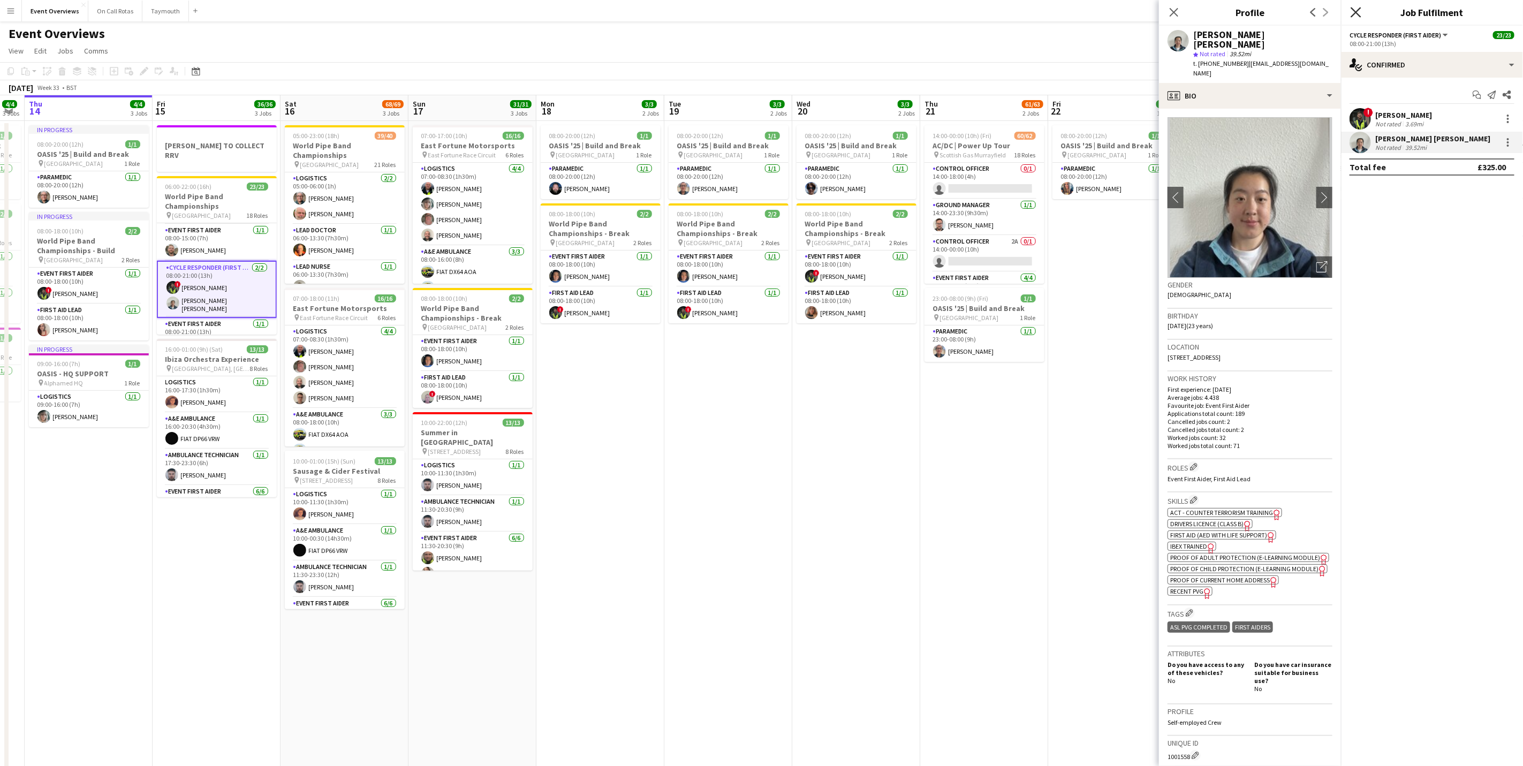
click at [1357, 10] on icon "Close pop-in" at bounding box center [1356, 12] width 10 height 10
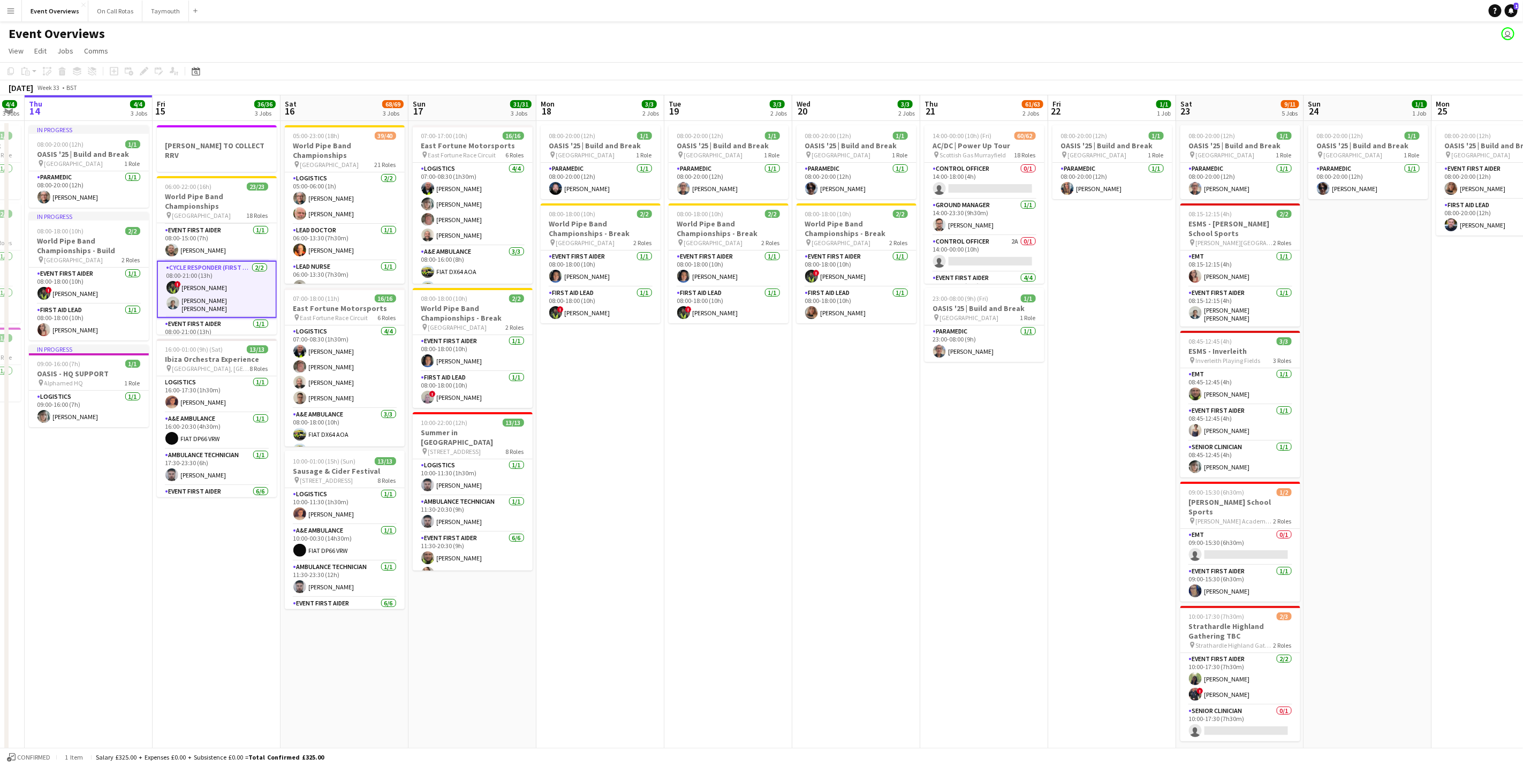
scroll to position [0, 254]
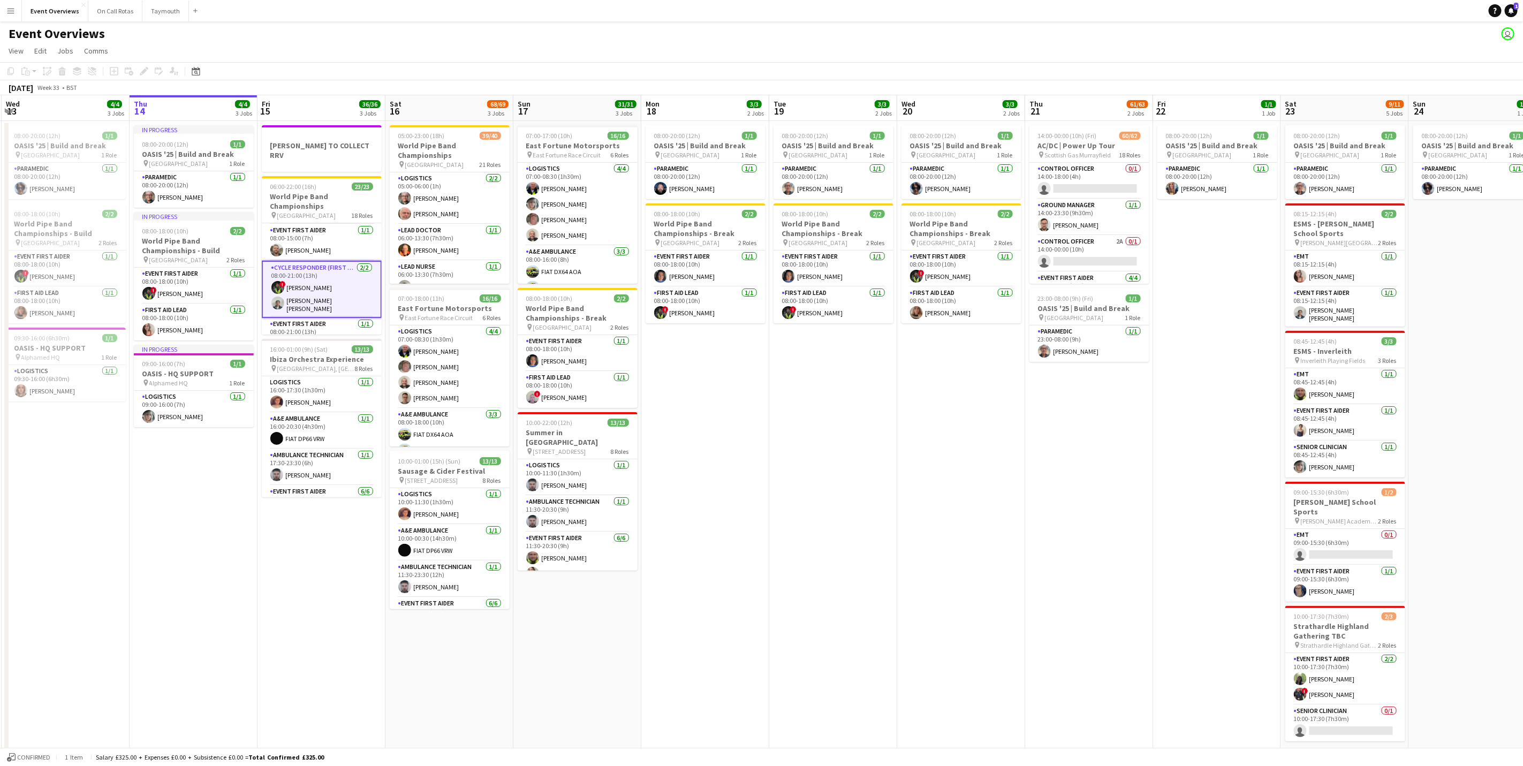
drag, startPoint x: 201, startPoint y: 471, endPoint x: 218, endPoint y: 465, distance: 18.8
click at [220, 473] on app-calendar-viewport "Mon 11 2/2 1 Job Tue 12 84/85 4 Jobs Wed 13 4/4 3 Jobs Thu 14 4/4 3 Jobs Fri 15…" at bounding box center [761, 458] width 1523 height 727
